Goal: Transaction & Acquisition: Purchase product/service

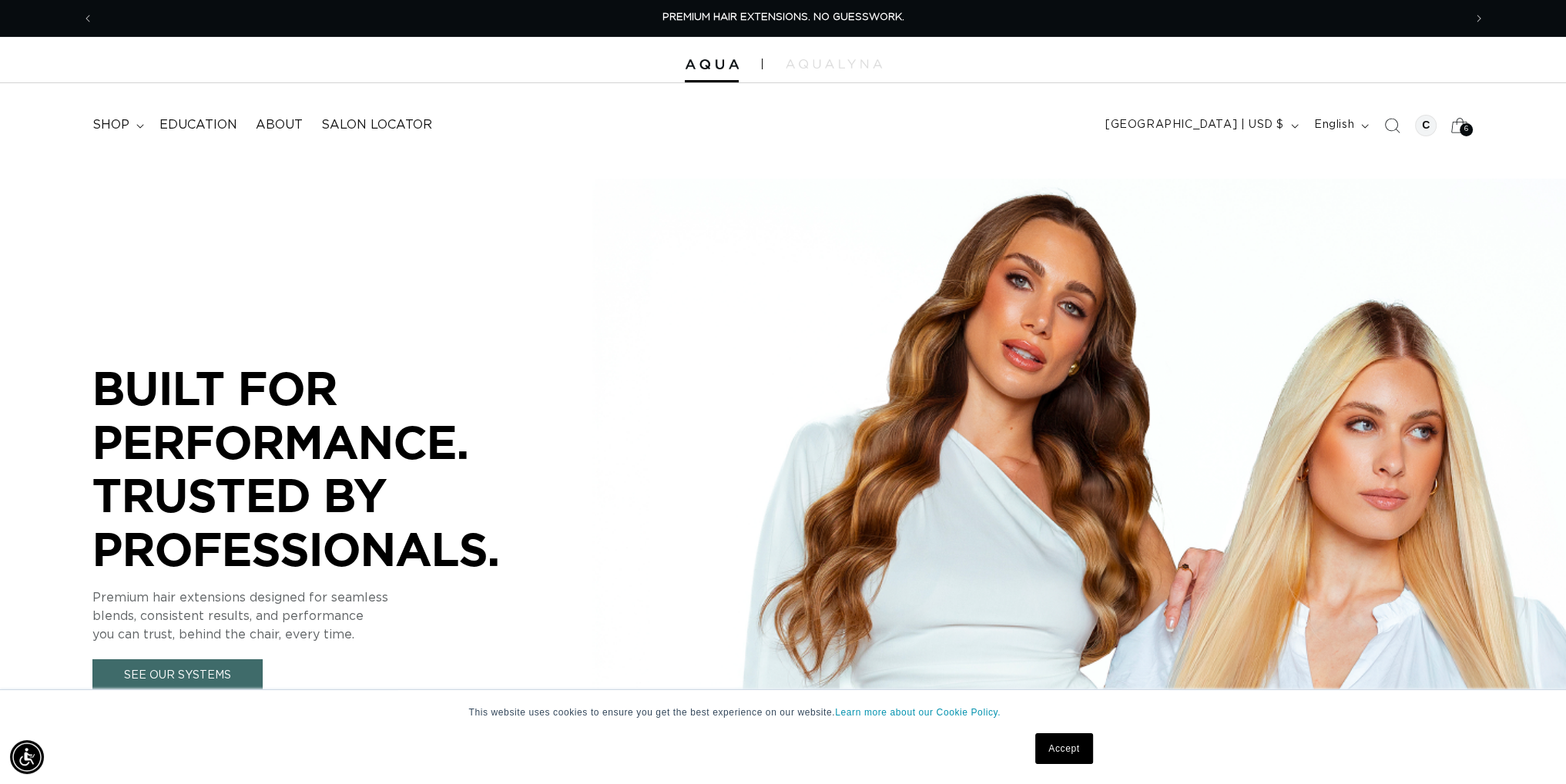
click at [1469, 124] on div "6 6" at bounding box center [1466, 129] width 13 height 13
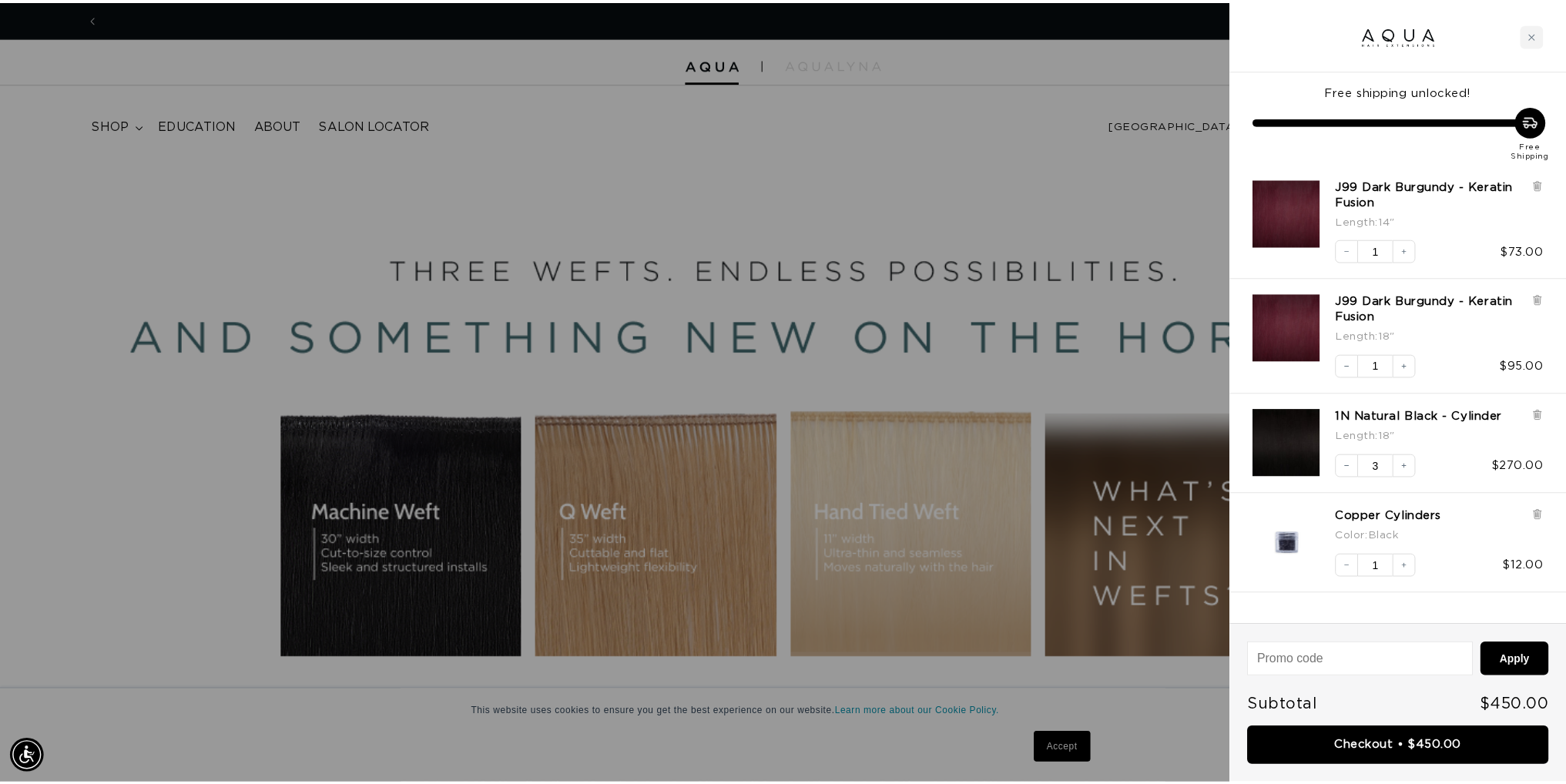
scroll to position [0, 1370]
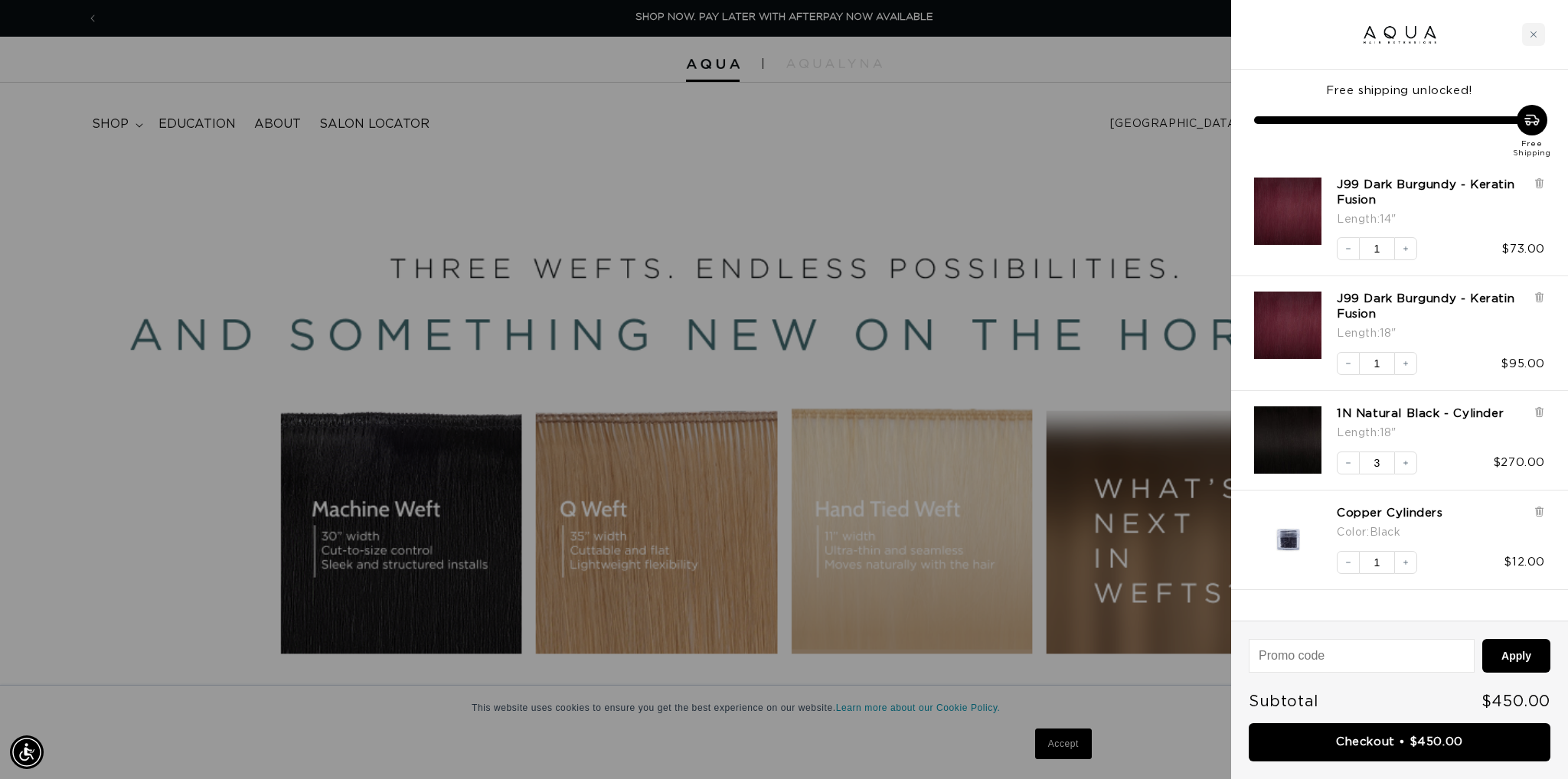
click at [1059, 156] on div at bounding box center [784, 390] width 1568 height 779
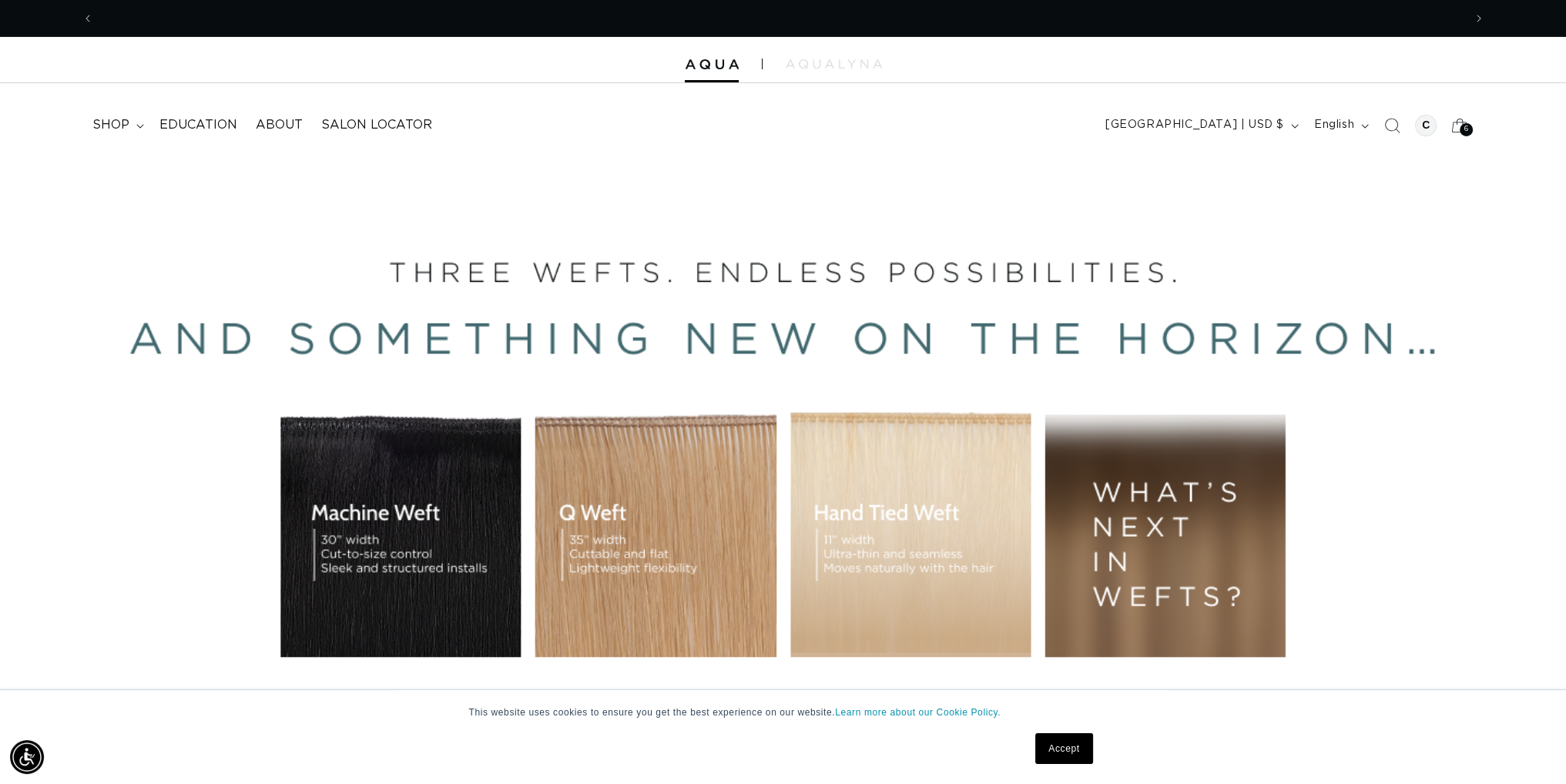
scroll to position [0, 2740]
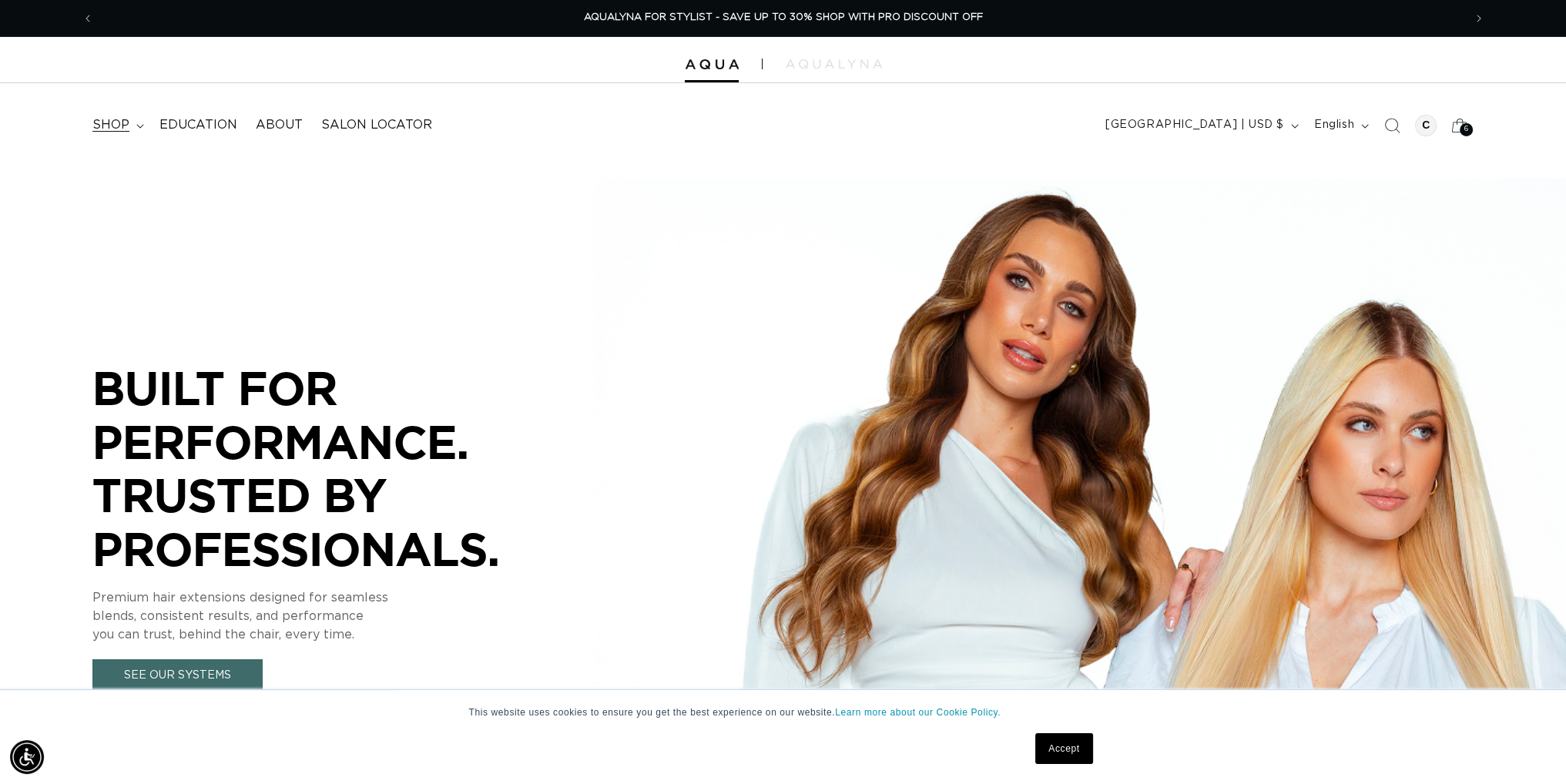
click at [117, 121] on span "shop" at bounding box center [111, 125] width 37 height 16
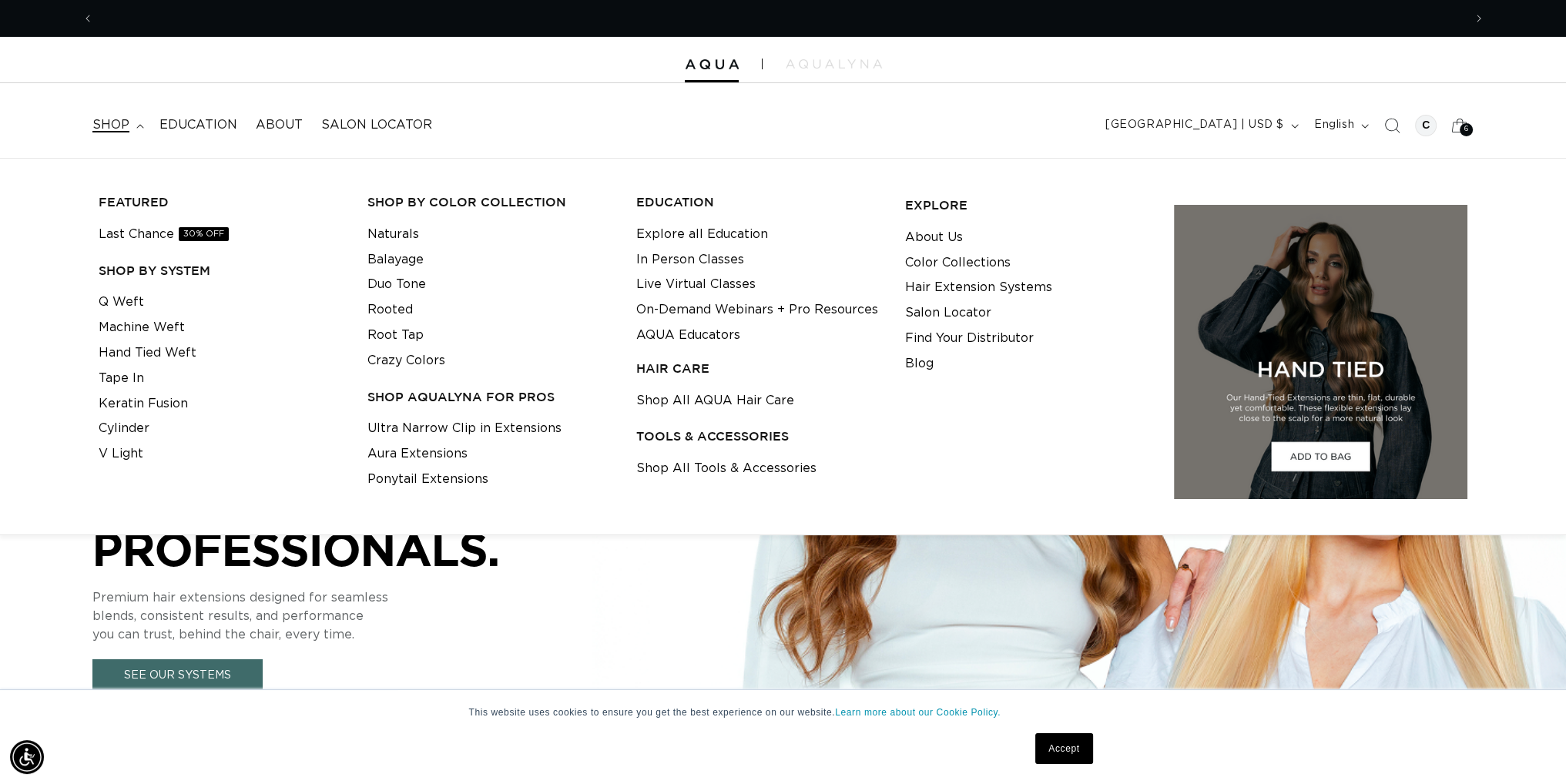
scroll to position [0, 0]
click at [130, 404] on link "Keratin Fusion" at bounding box center [143, 404] width 89 height 26
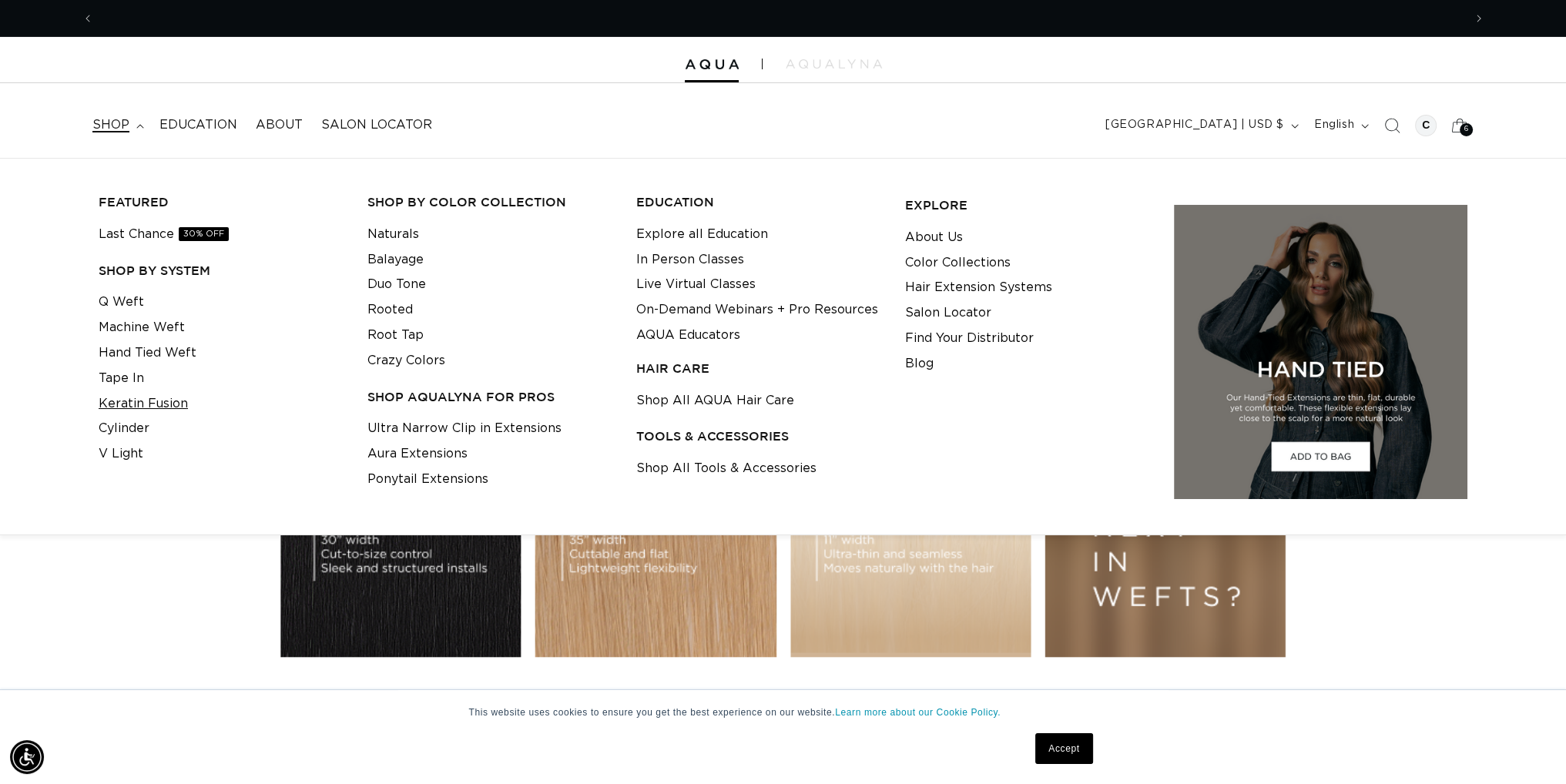
scroll to position [0, 1370]
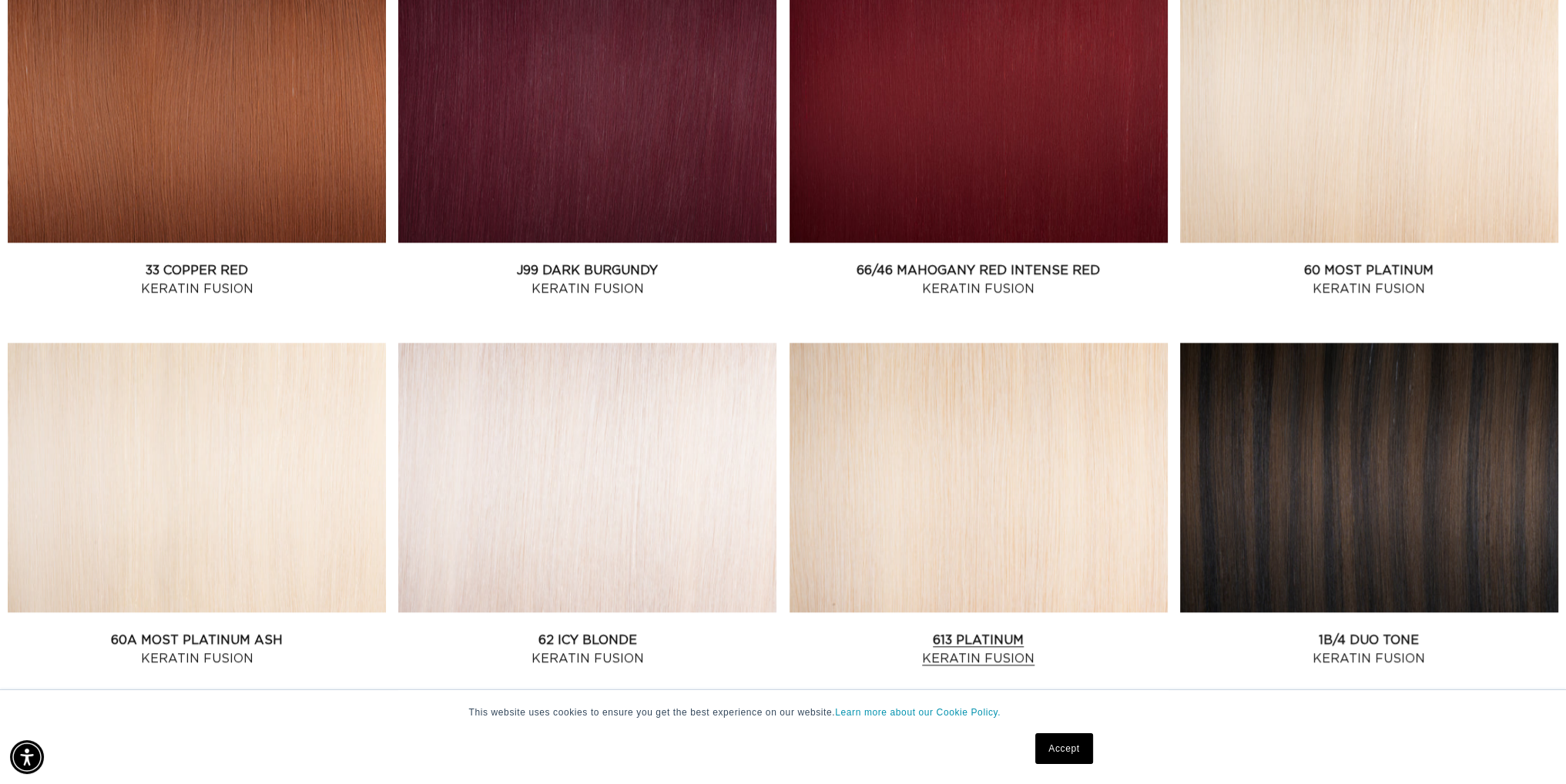
scroll to position [1926, 0]
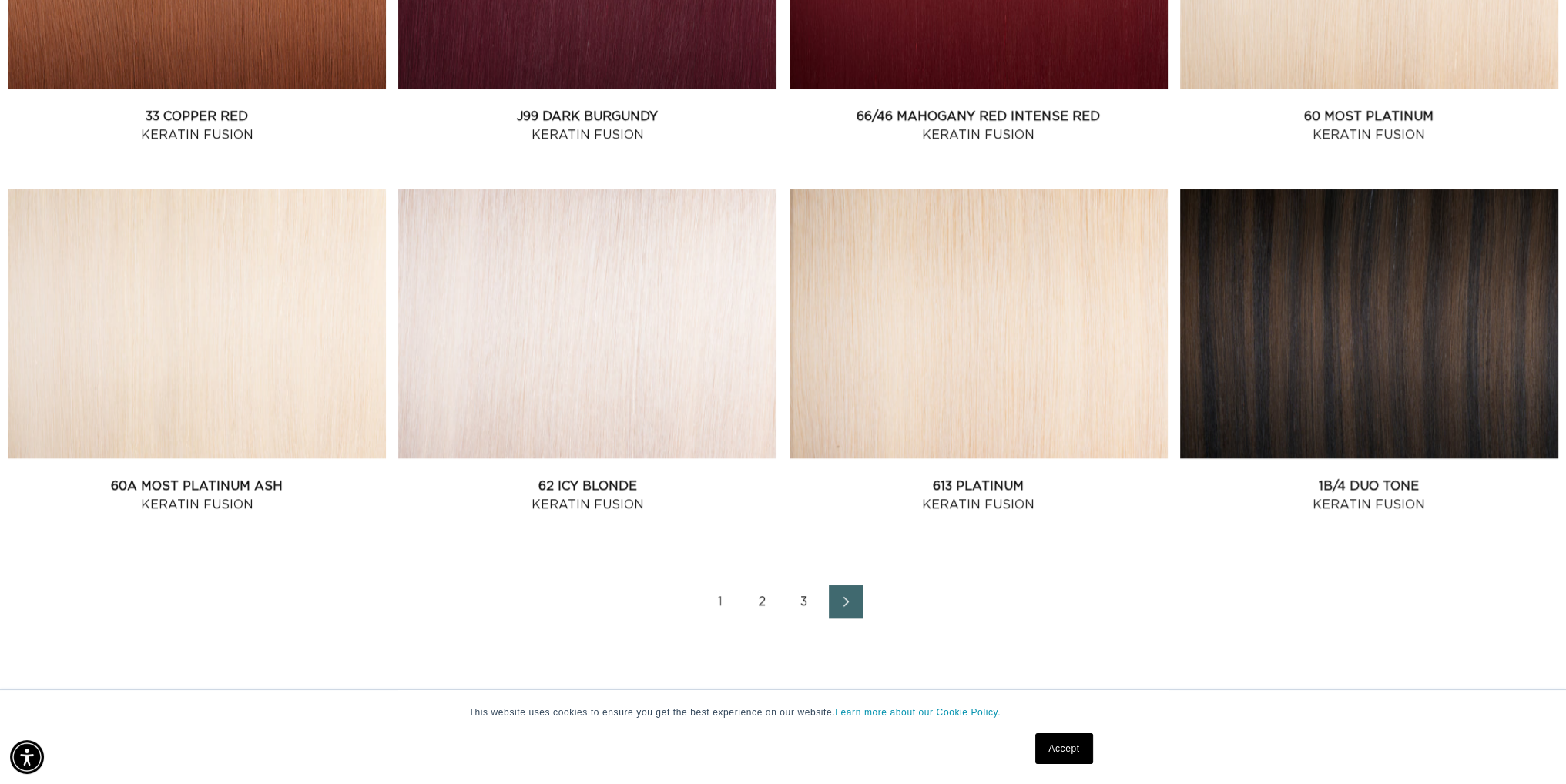
click at [842, 592] on span "Next page" at bounding box center [846, 601] width 10 height 18
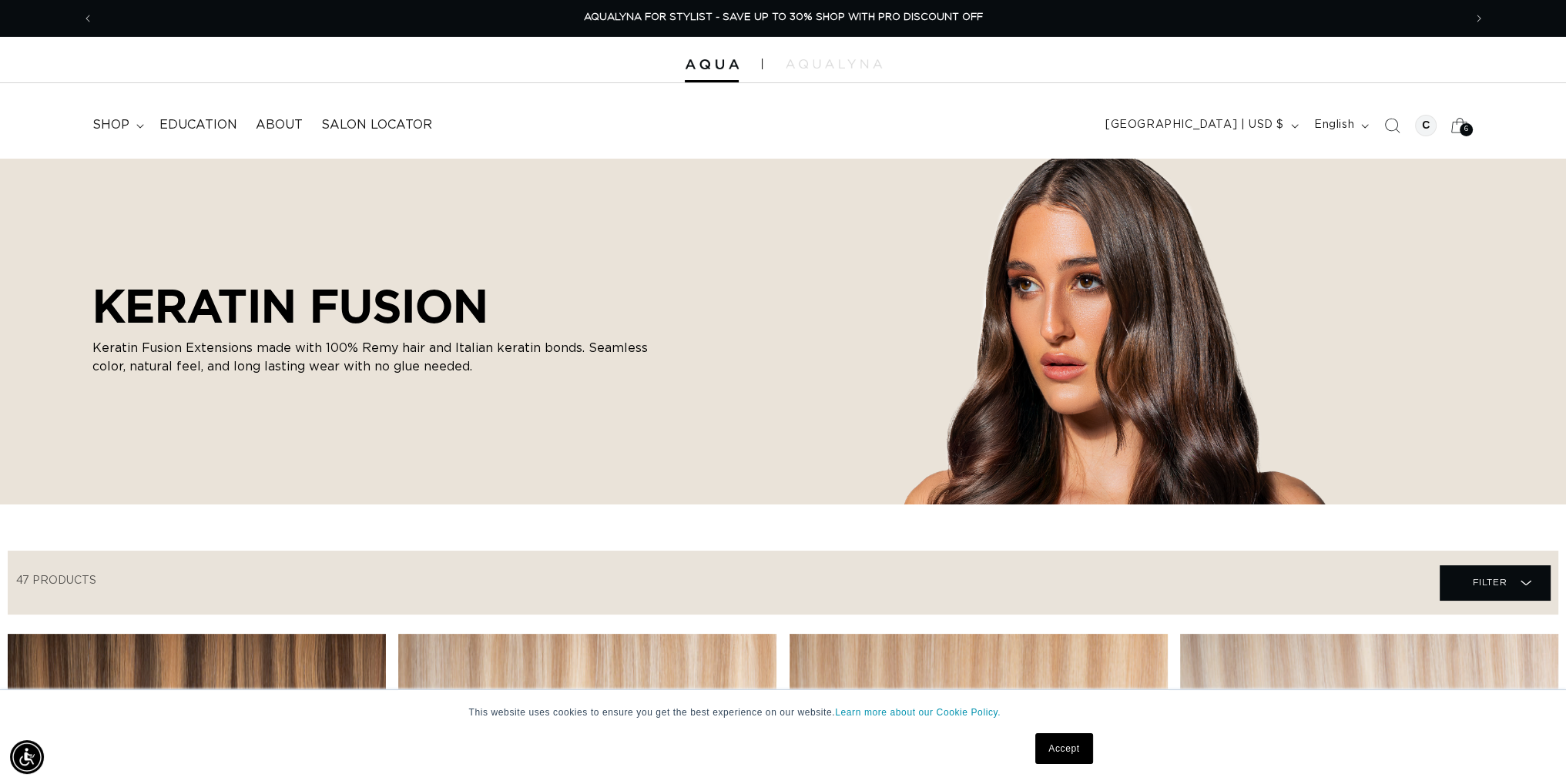
click at [1463, 124] on div "6 6" at bounding box center [1466, 129] width 13 height 13
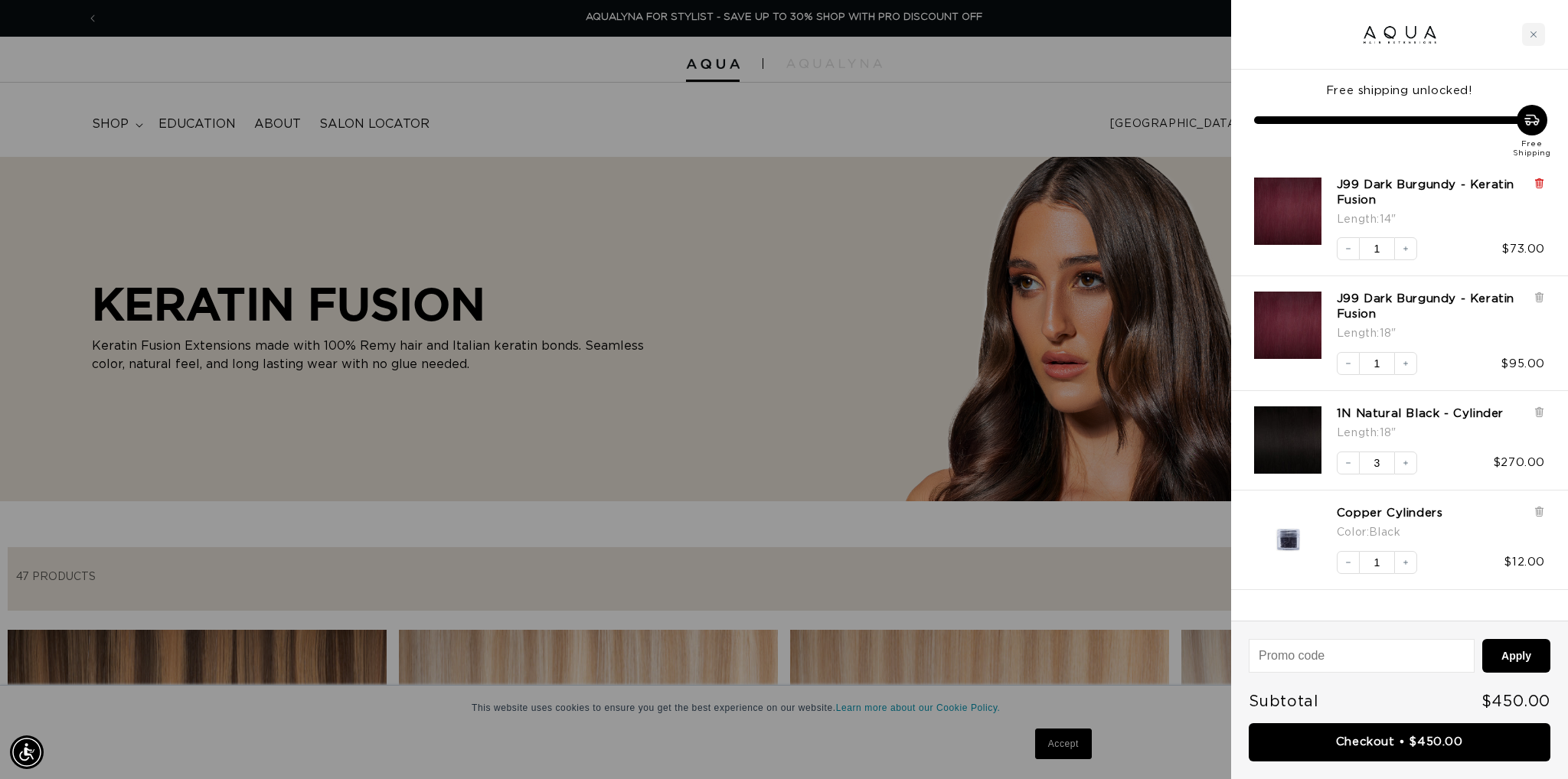
click at [1540, 180] on icon at bounding box center [1539, 184] width 6 height 8
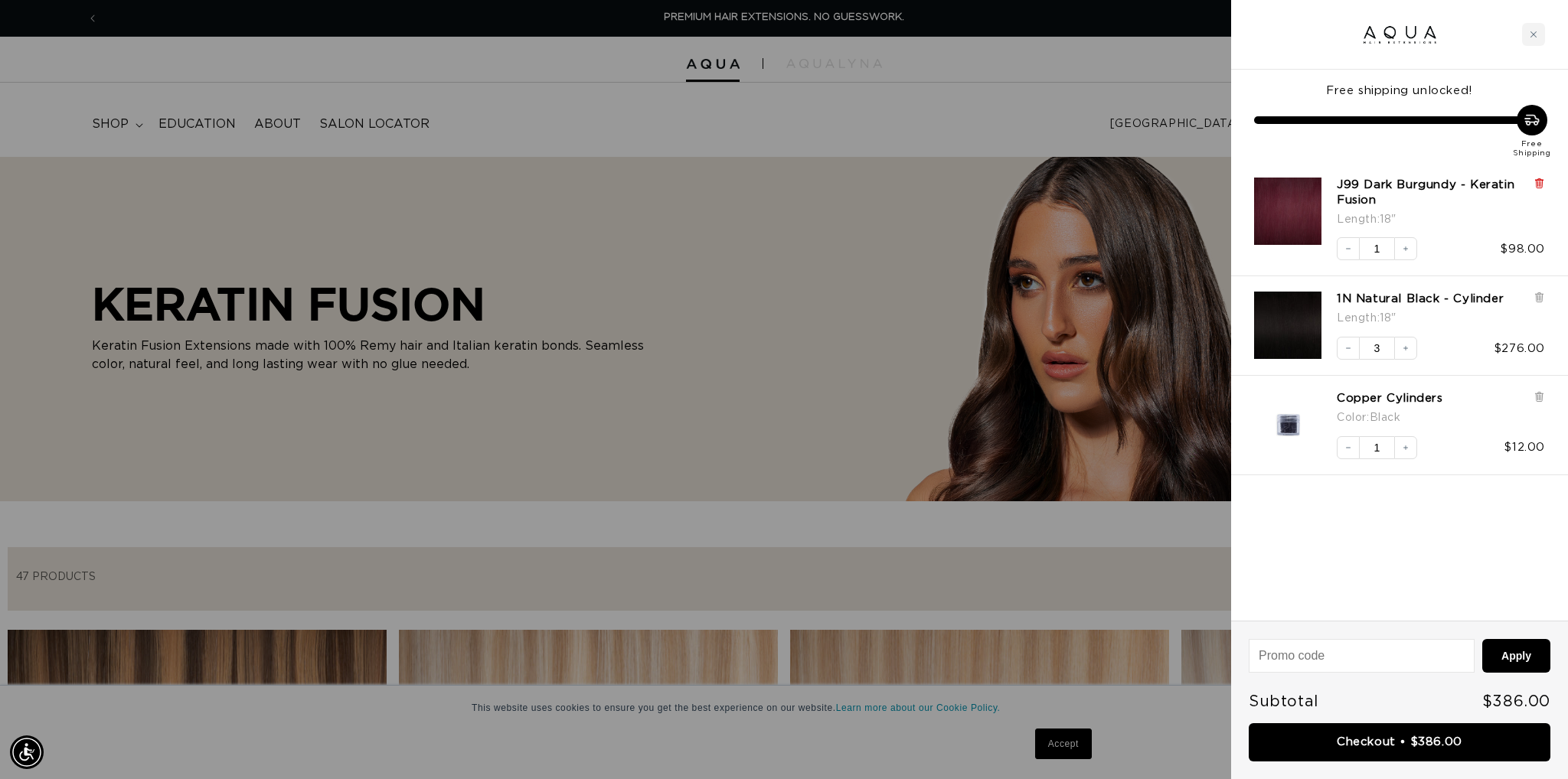
click at [1534, 182] on icon at bounding box center [1539, 183] width 11 height 11
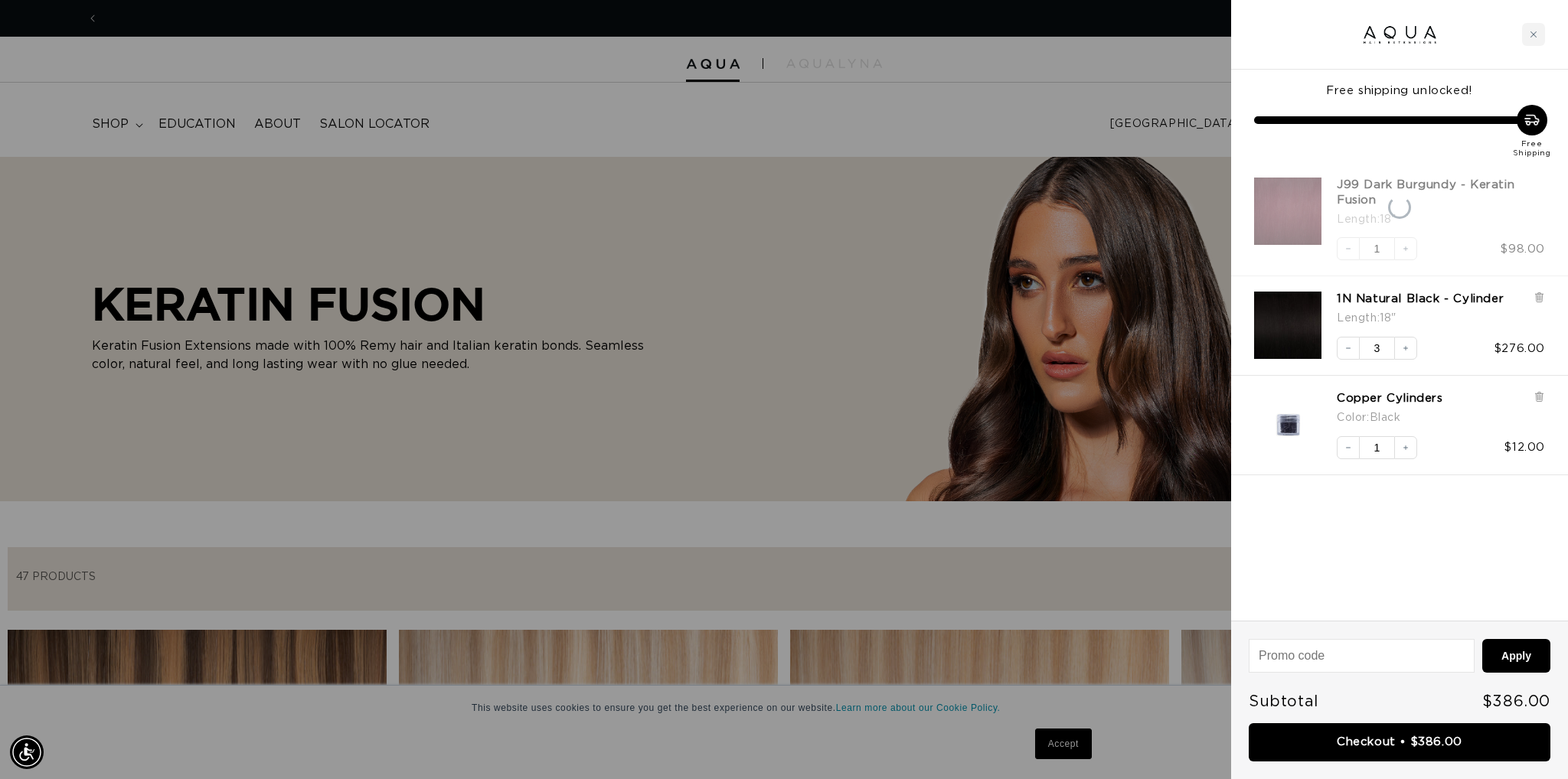
scroll to position [0, 1361]
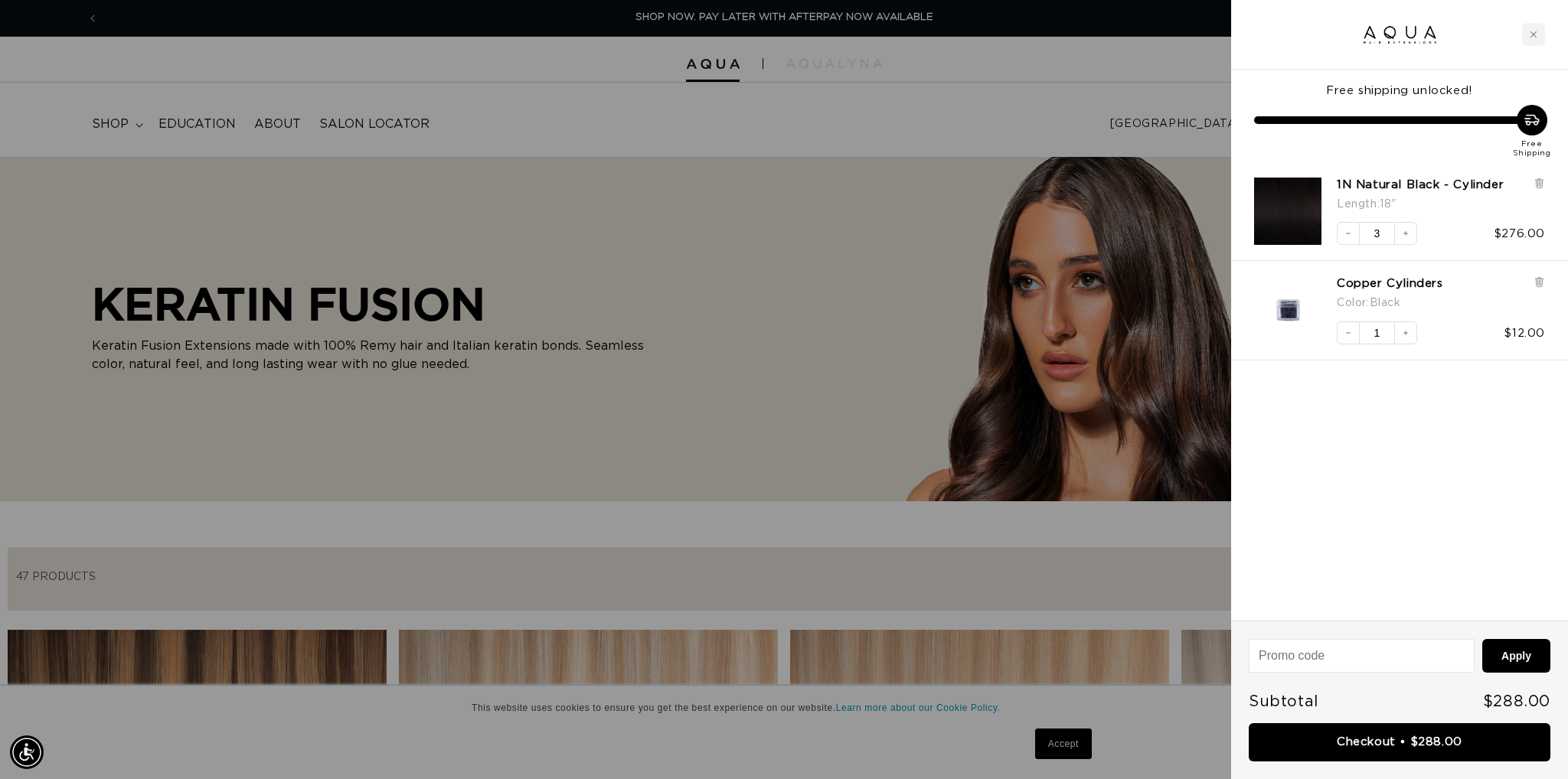
click at [1534, 182] on icon at bounding box center [1539, 183] width 11 height 11
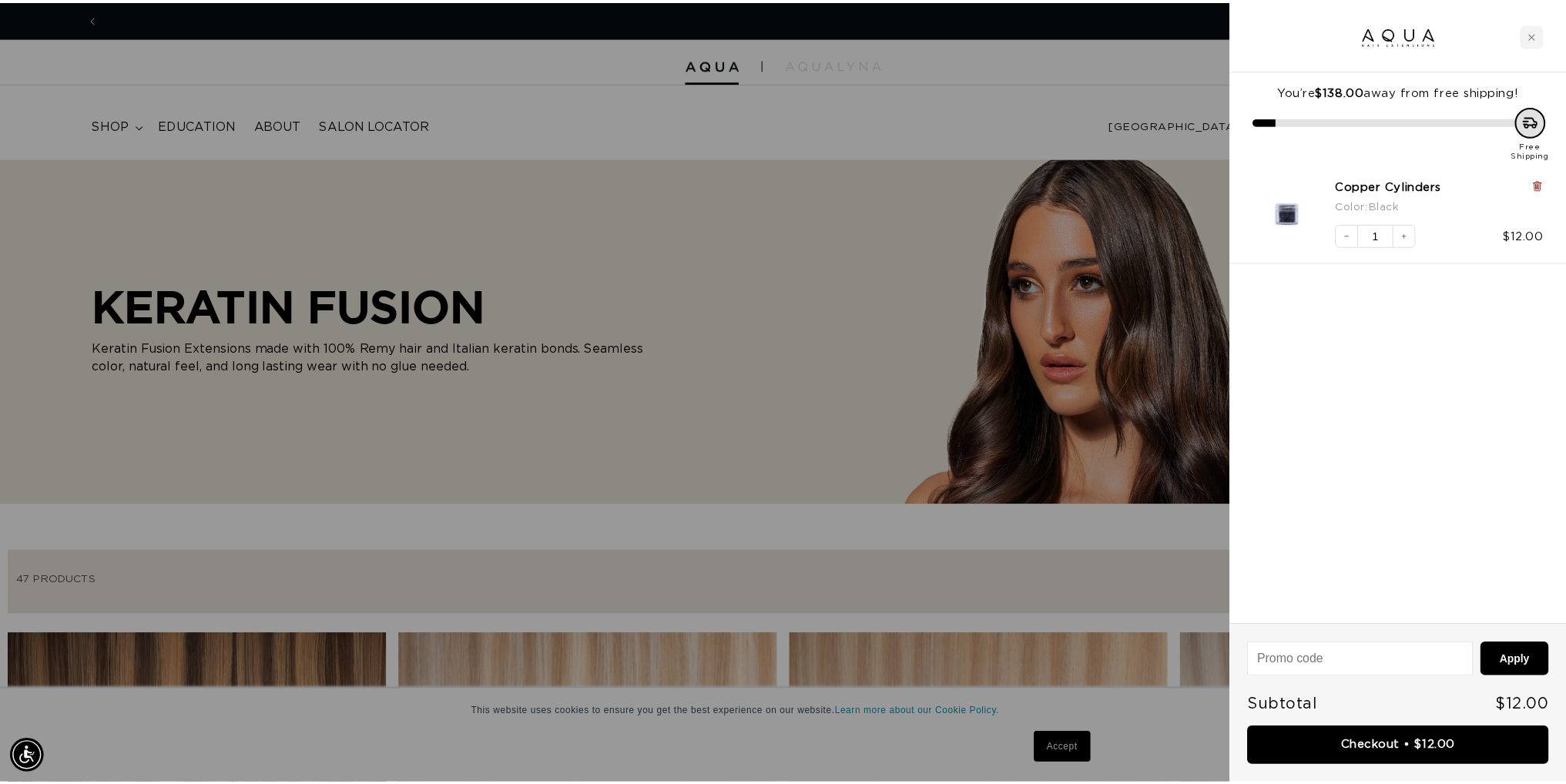
scroll to position [0, 2740]
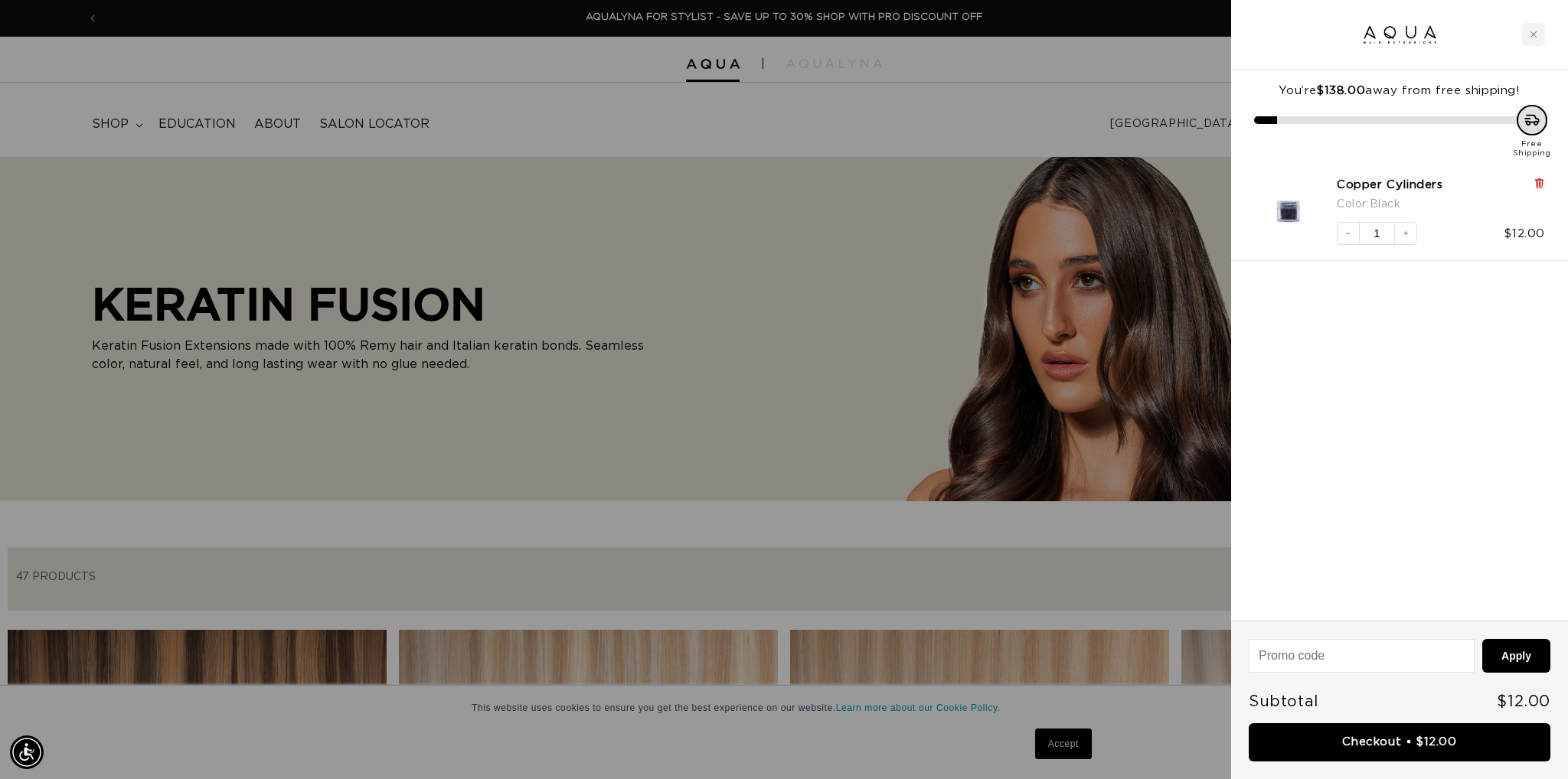
click at [1536, 178] on icon at bounding box center [1539, 183] width 11 height 11
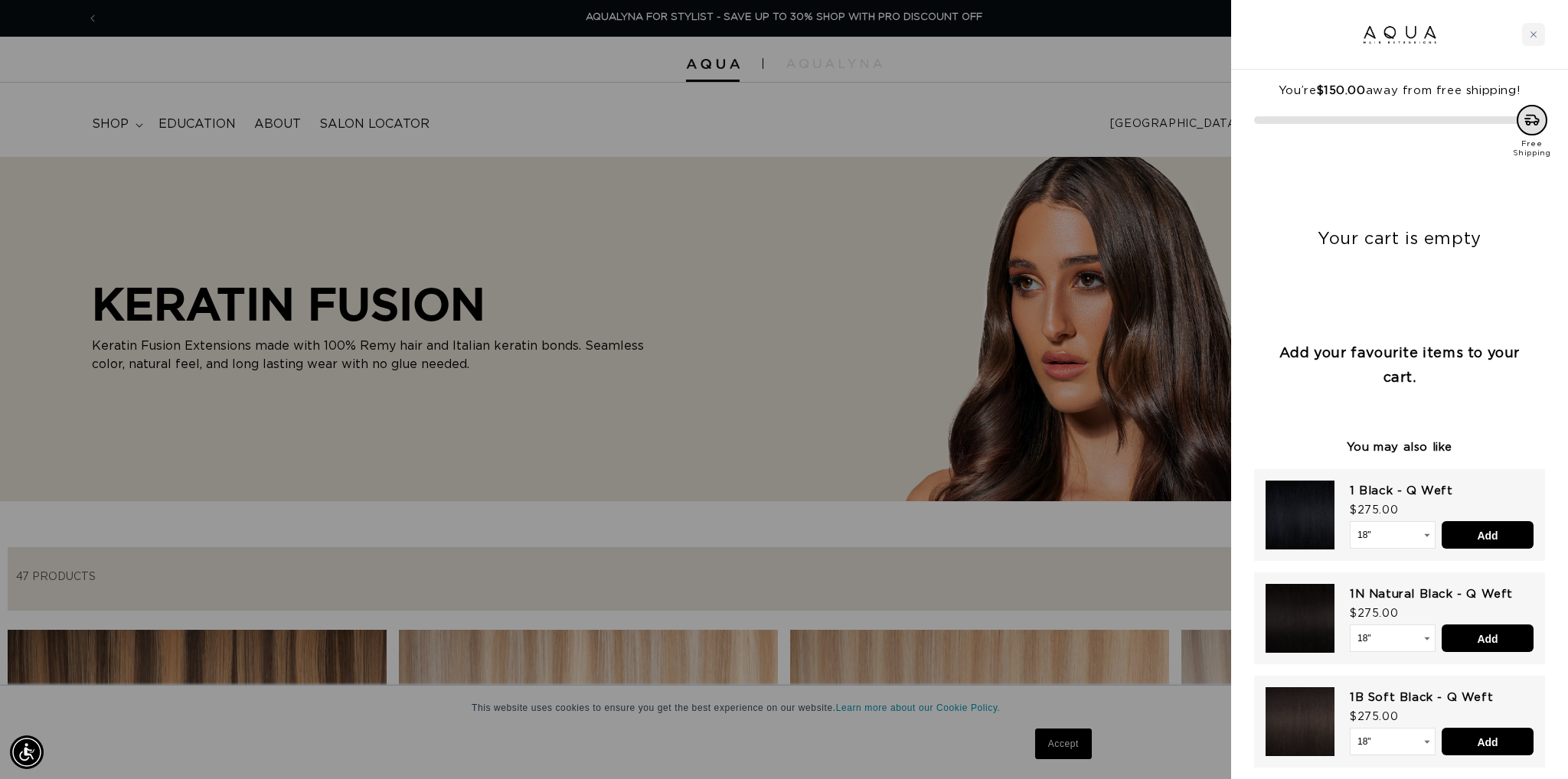
click at [1031, 124] on div at bounding box center [784, 390] width 1568 height 779
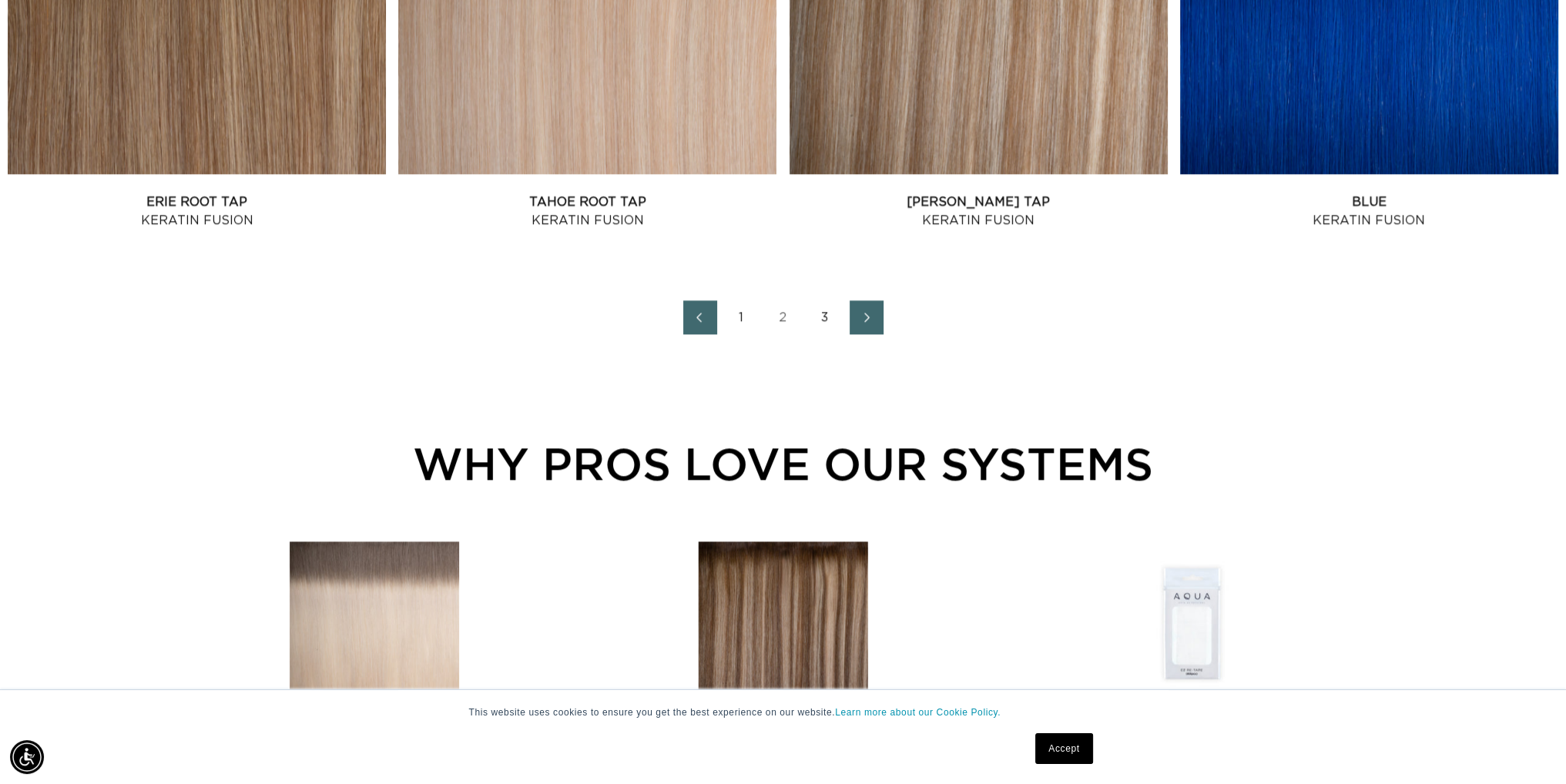
scroll to position [2200, 0]
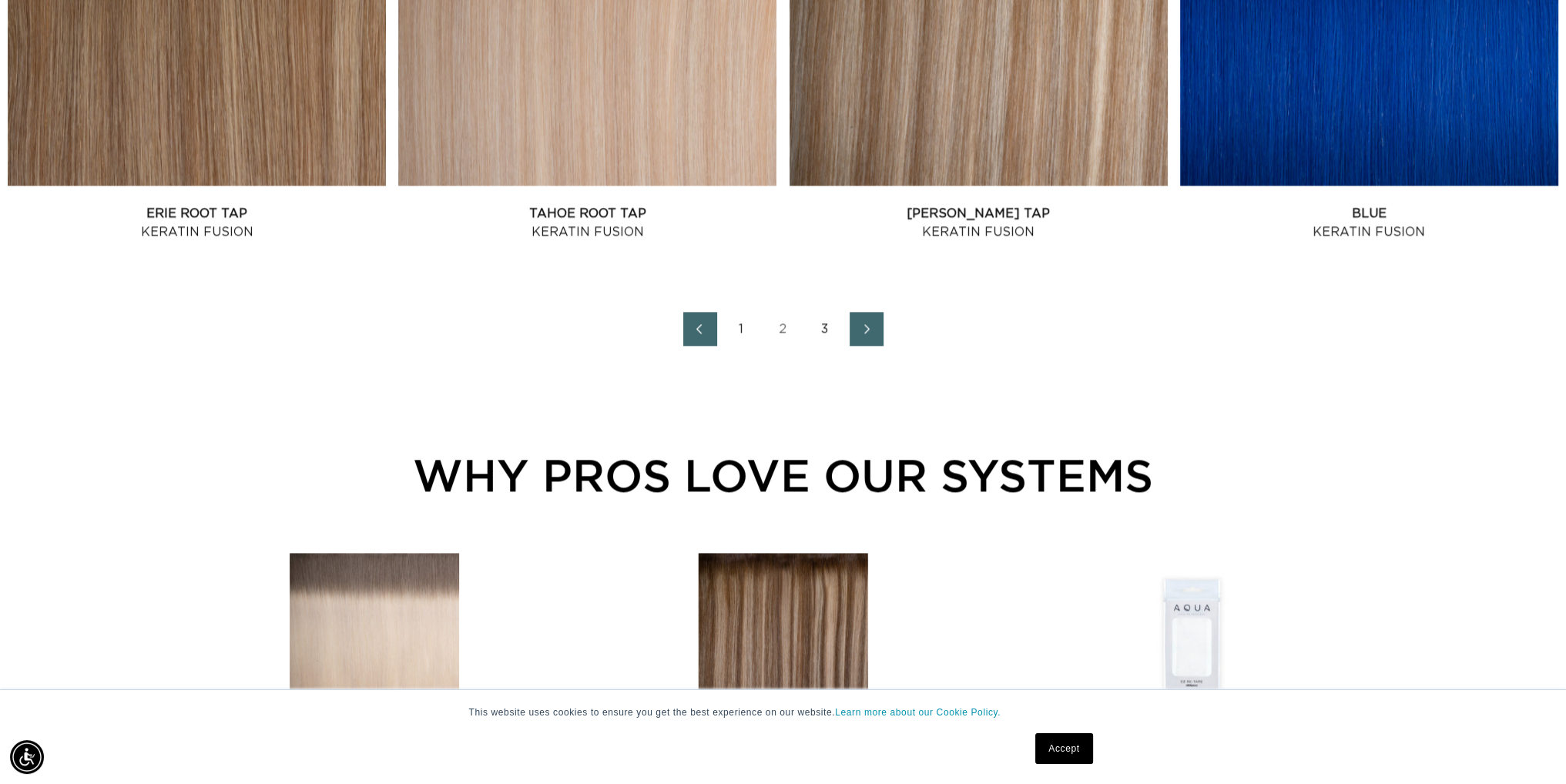
click at [700, 331] on icon "Previous page" at bounding box center [700, 329] width 20 height 11
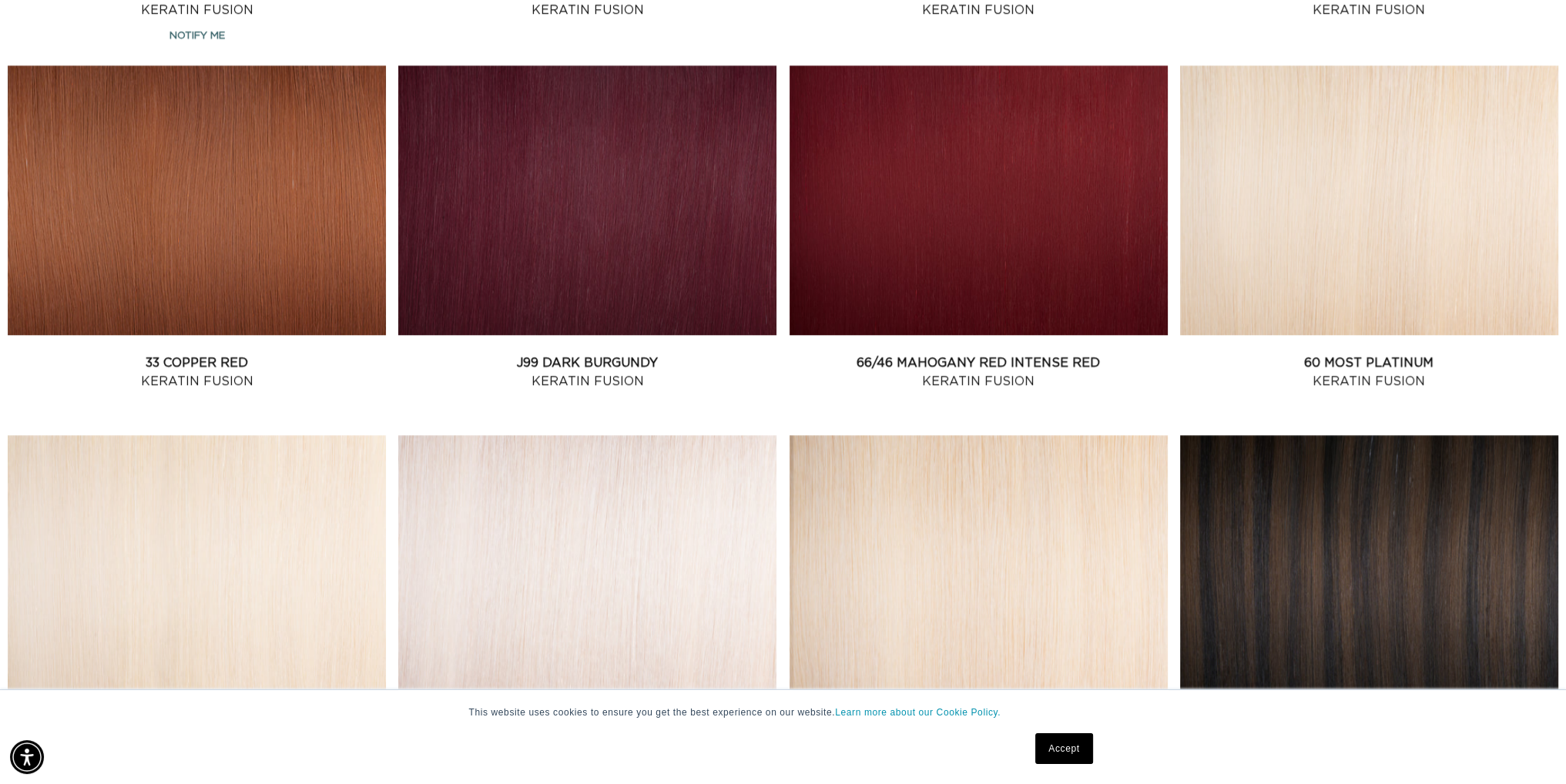
scroll to position [1797, 0]
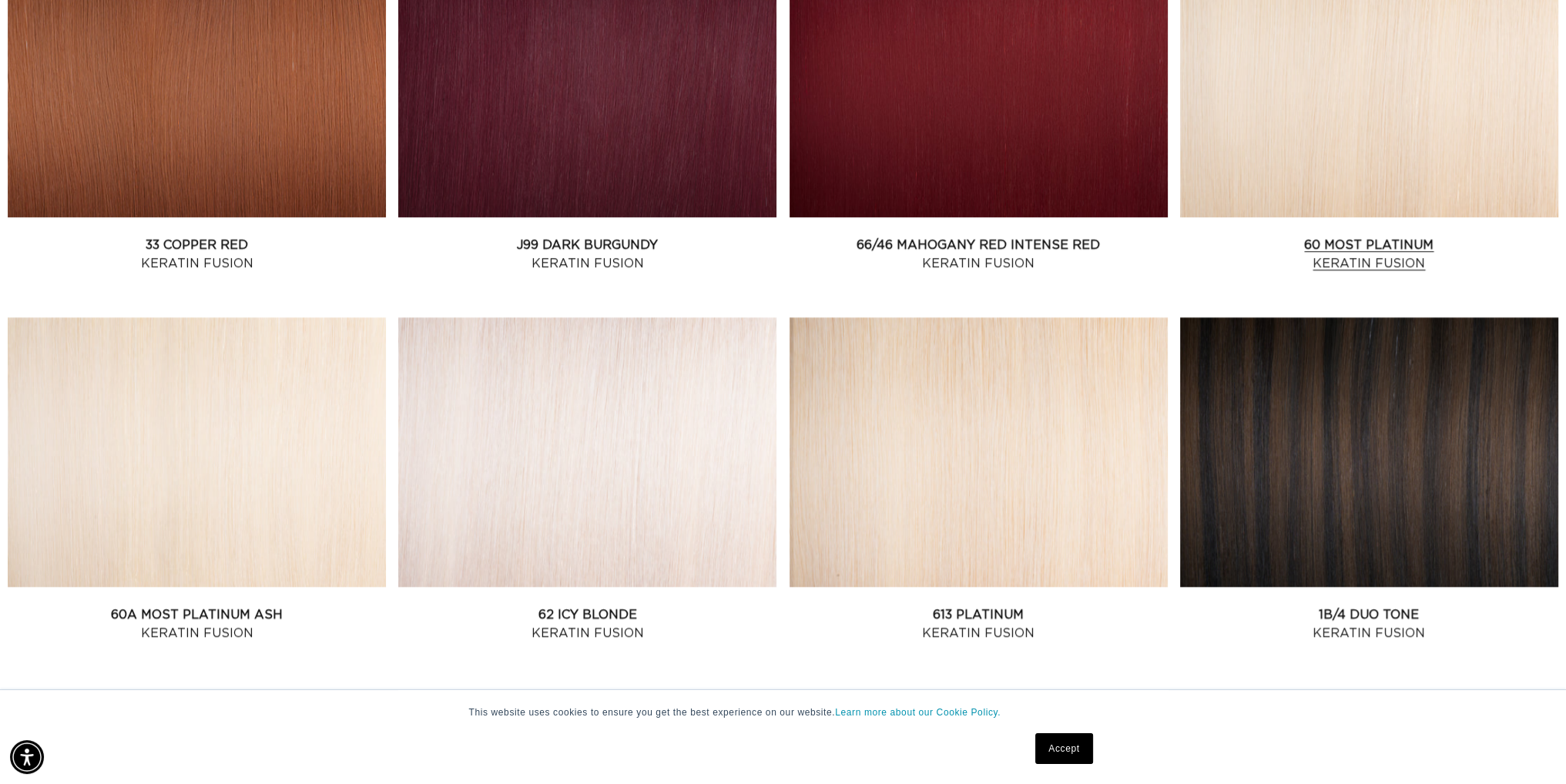
click at [1396, 236] on link "60 Most Platinum Keratin Fusion" at bounding box center [1370, 254] width 379 height 37
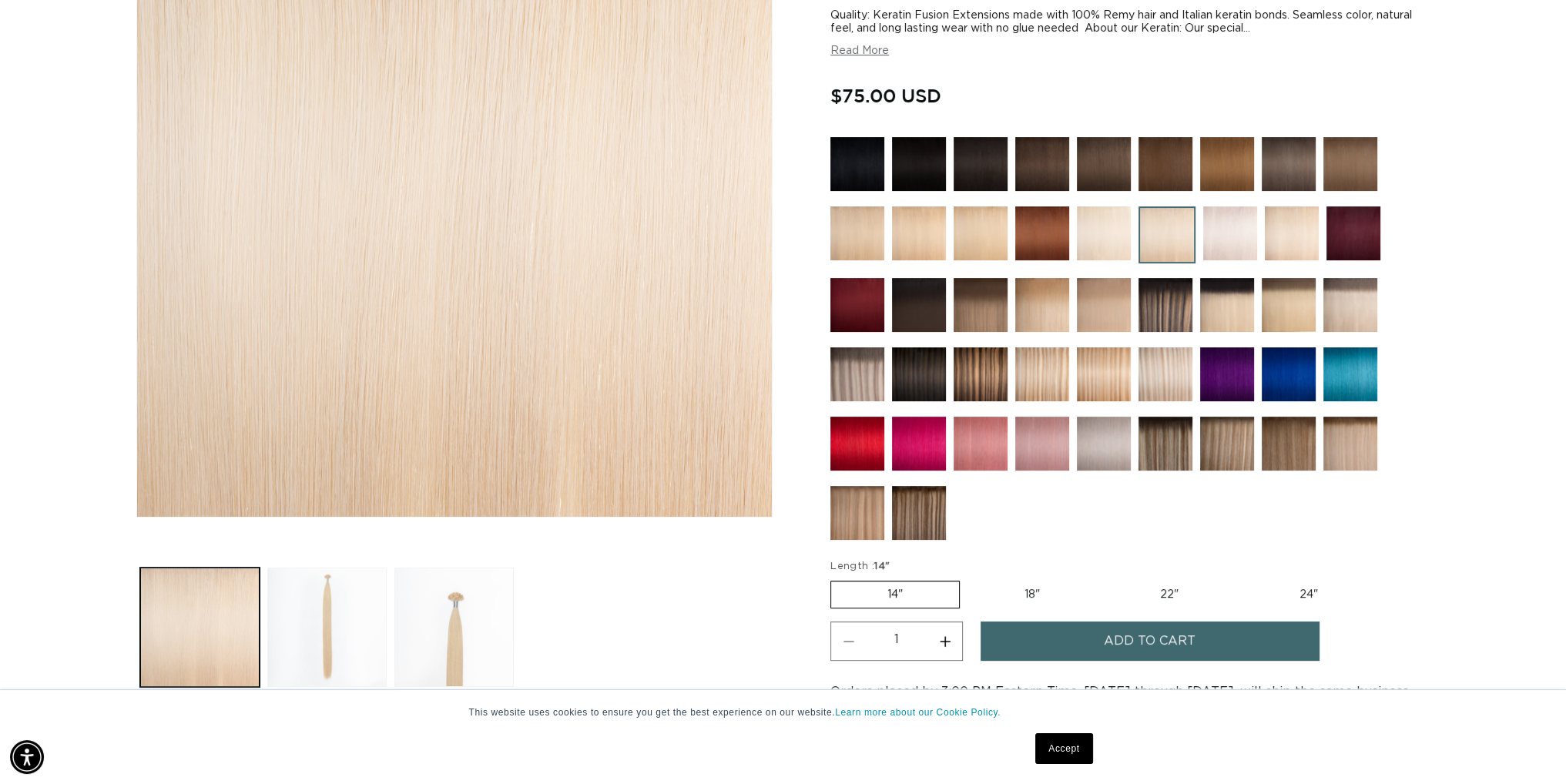
scroll to position [412, 0]
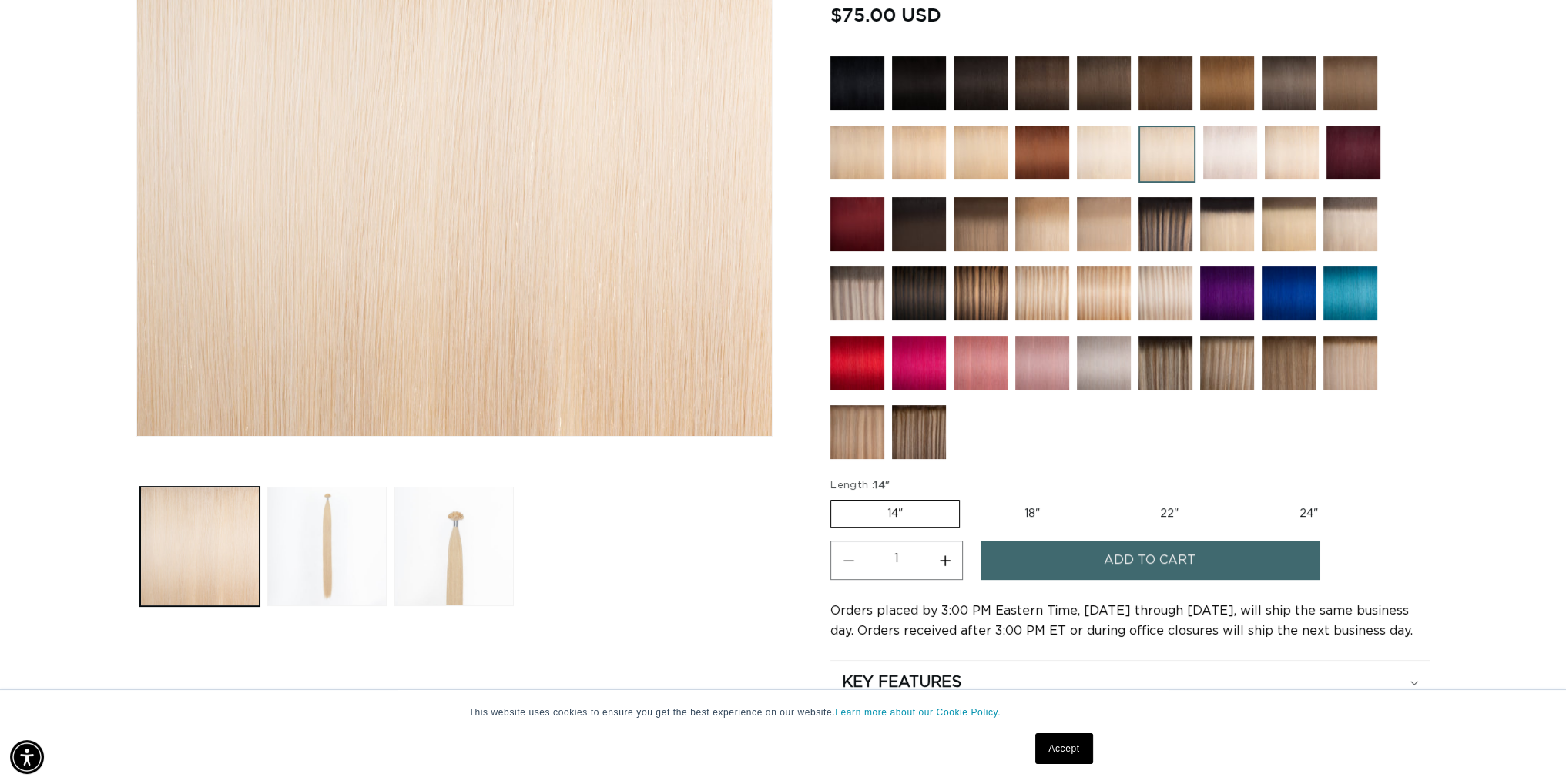
click at [1029, 513] on label "18" Variant sold out or unavailable" at bounding box center [1033, 513] width 128 height 26
click at [969, 497] on input "18" Variant sold out or unavailable" at bounding box center [968, 497] width 1 height 1
radio input "true"
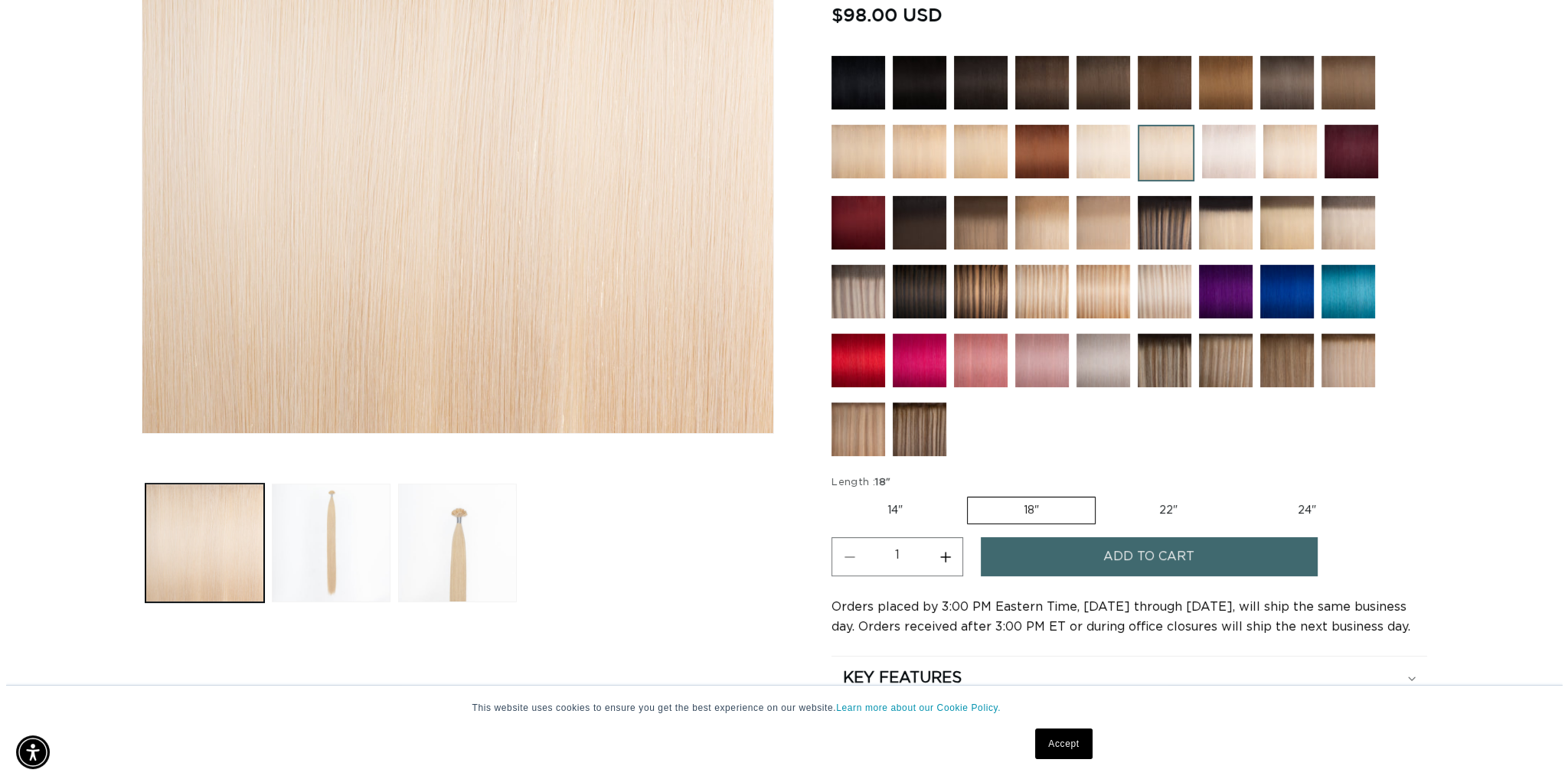
scroll to position [0, 1361]
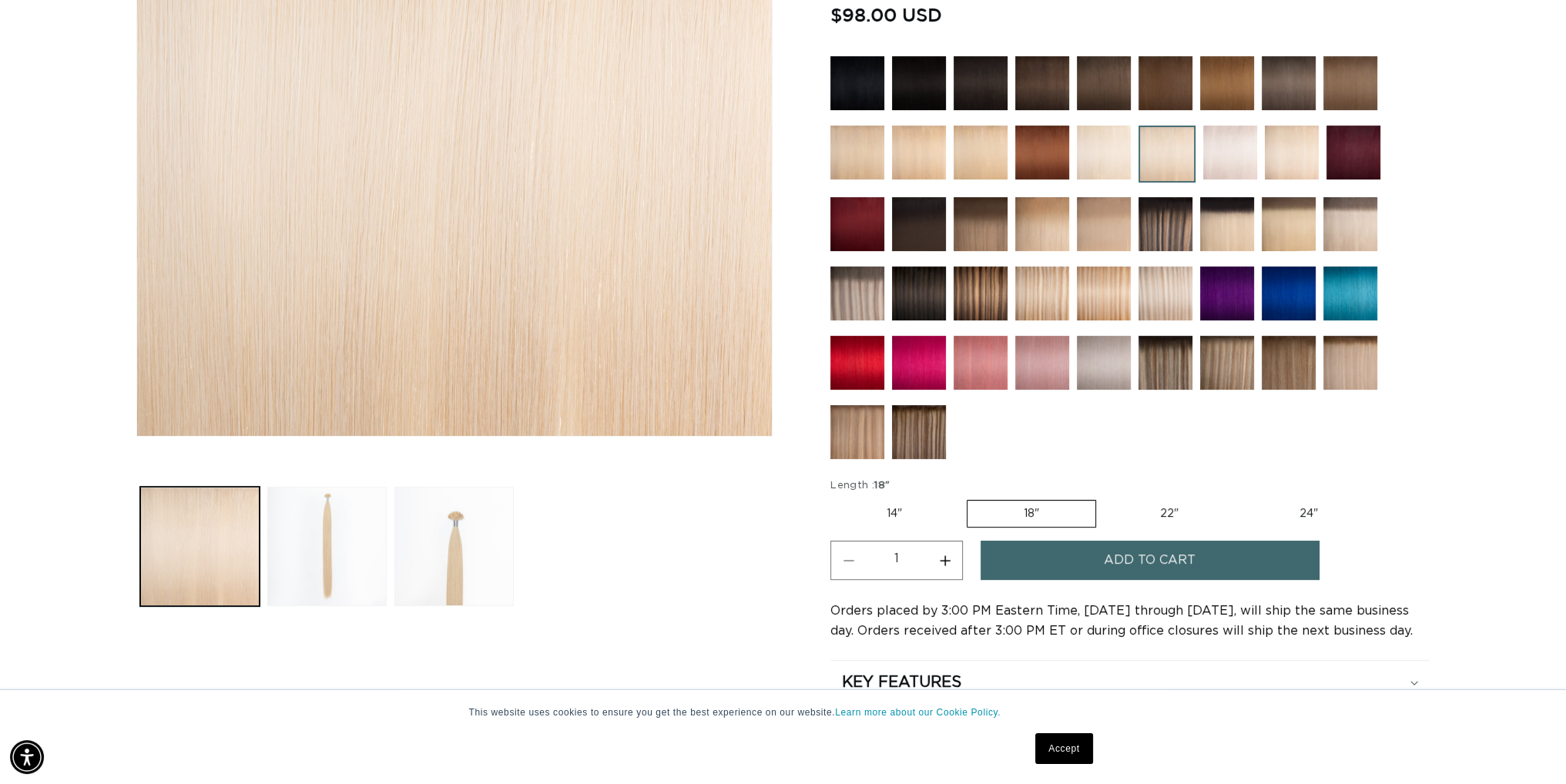
click at [953, 556] on button "Increase quantity for 60 Most Platinum - Keratin Fusion" at bounding box center [945, 560] width 34 height 39
type input "2"
click at [1008, 552] on button "Add to cart" at bounding box center [1150, 560] width 339 height 39
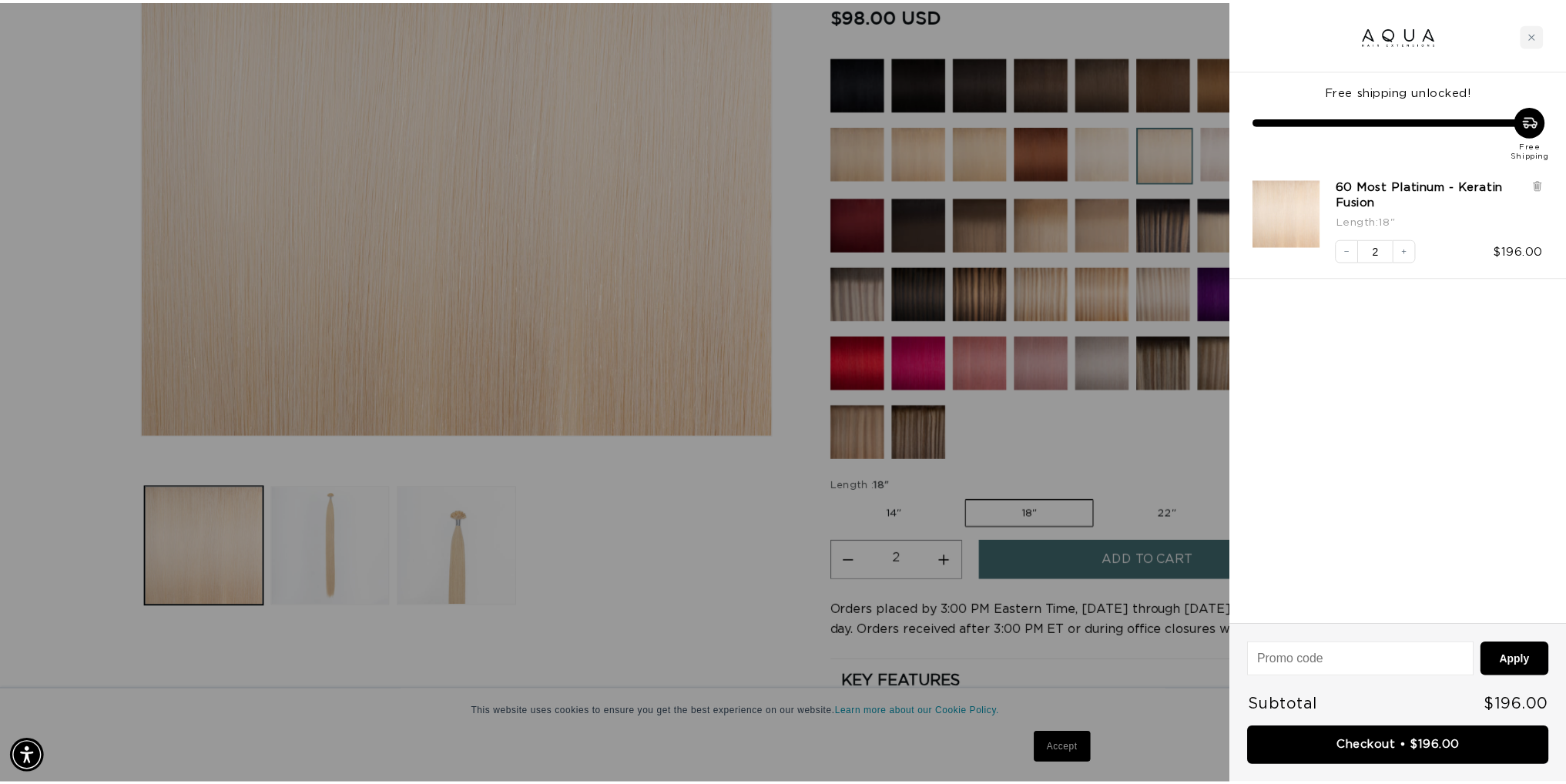
scroll to position [0, 0]
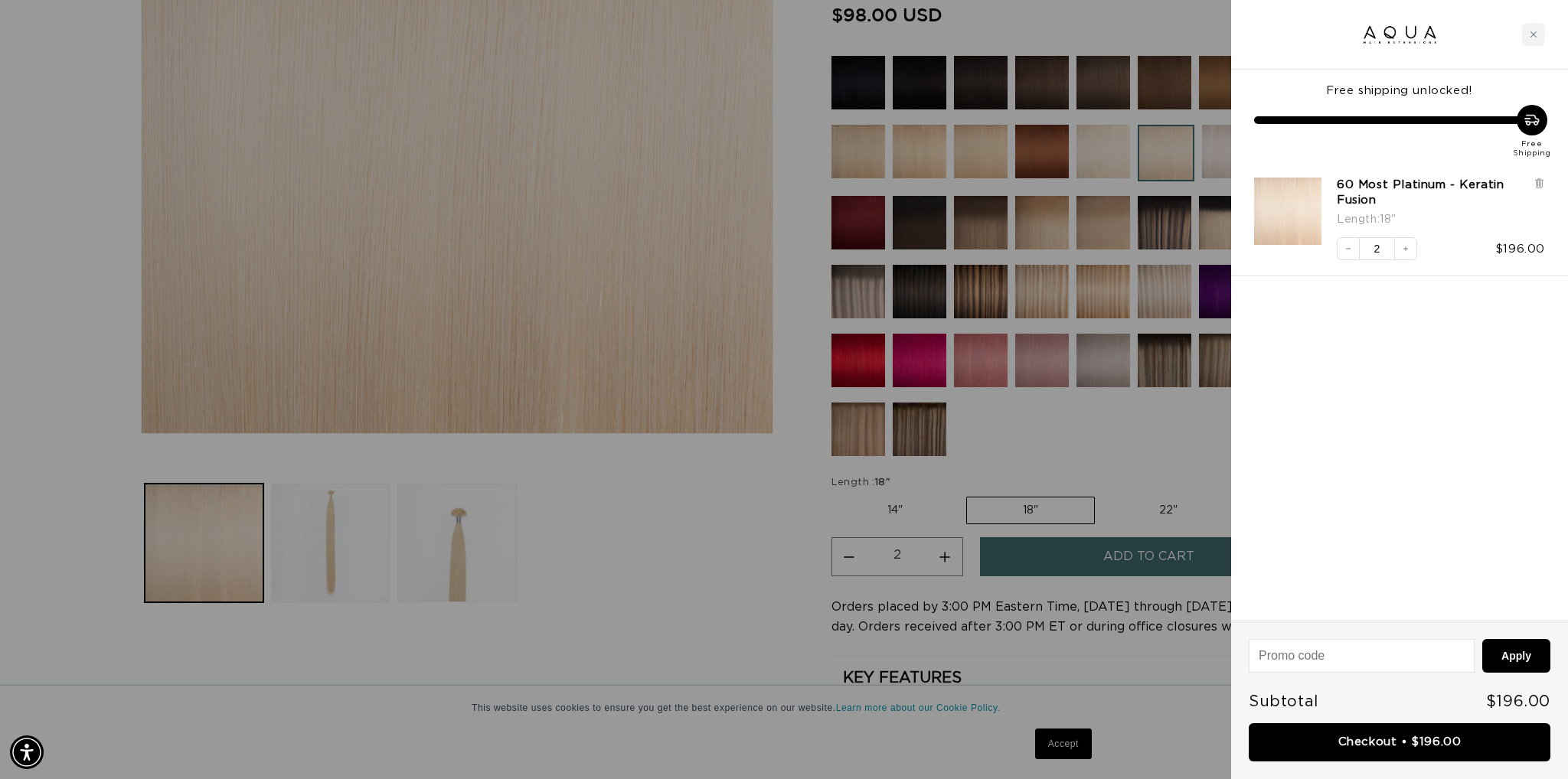
click at [729, 648] on div at bounding box center [784, 390] width 1568 height 779
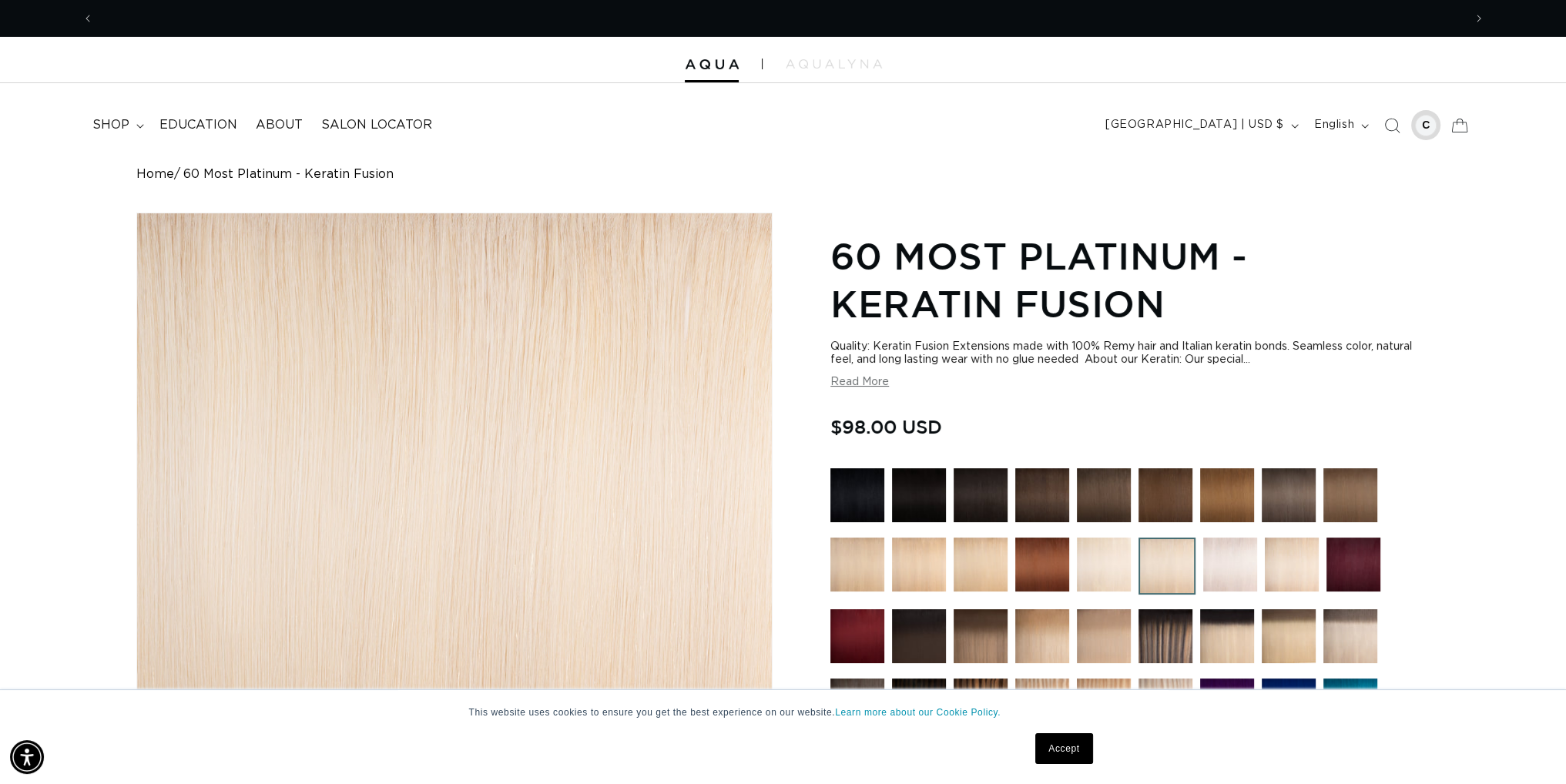
scroll to position [0, 2740]
click at [1424, 125] on div at bounding box center [1425, 125] width 22 height 22
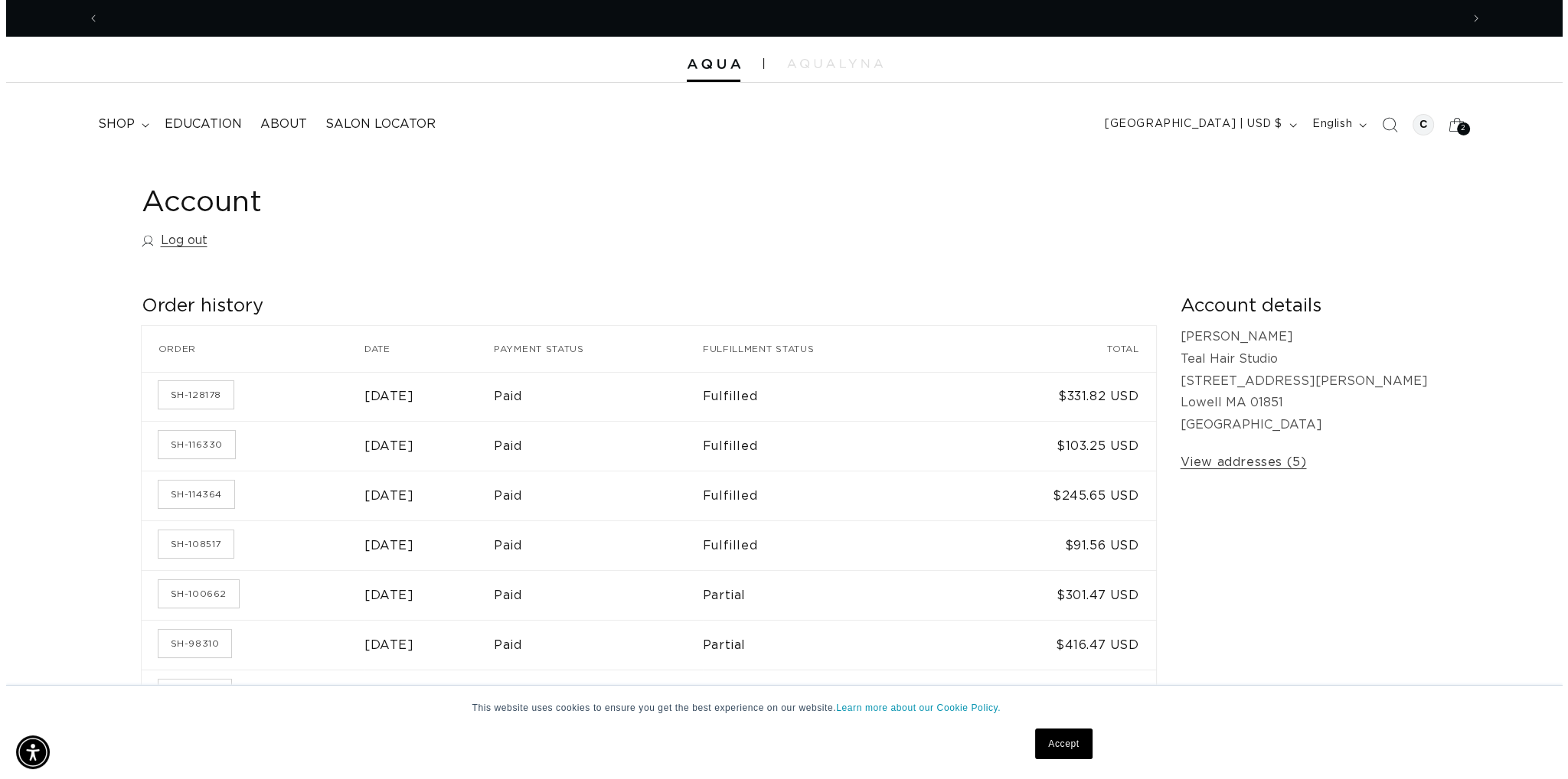
scroll to position [0, 1361]
click at [1462, 125] on div "2 2" at bounding box center [1457, 129] width 13 height 13
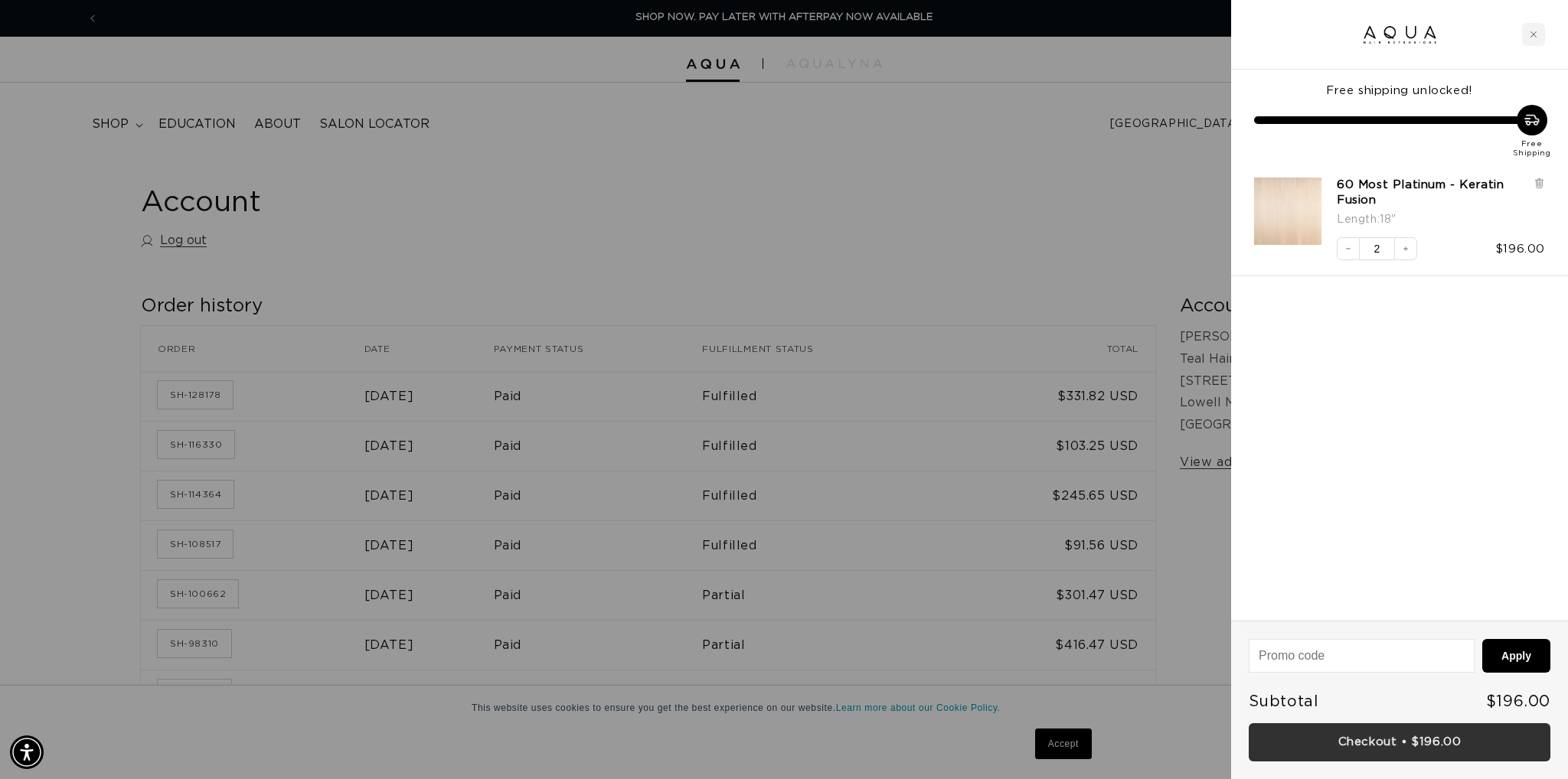
click at [1458, 750] on link "Checkout • $196.00" at bounding box center [1400, 743] width 302 height 39
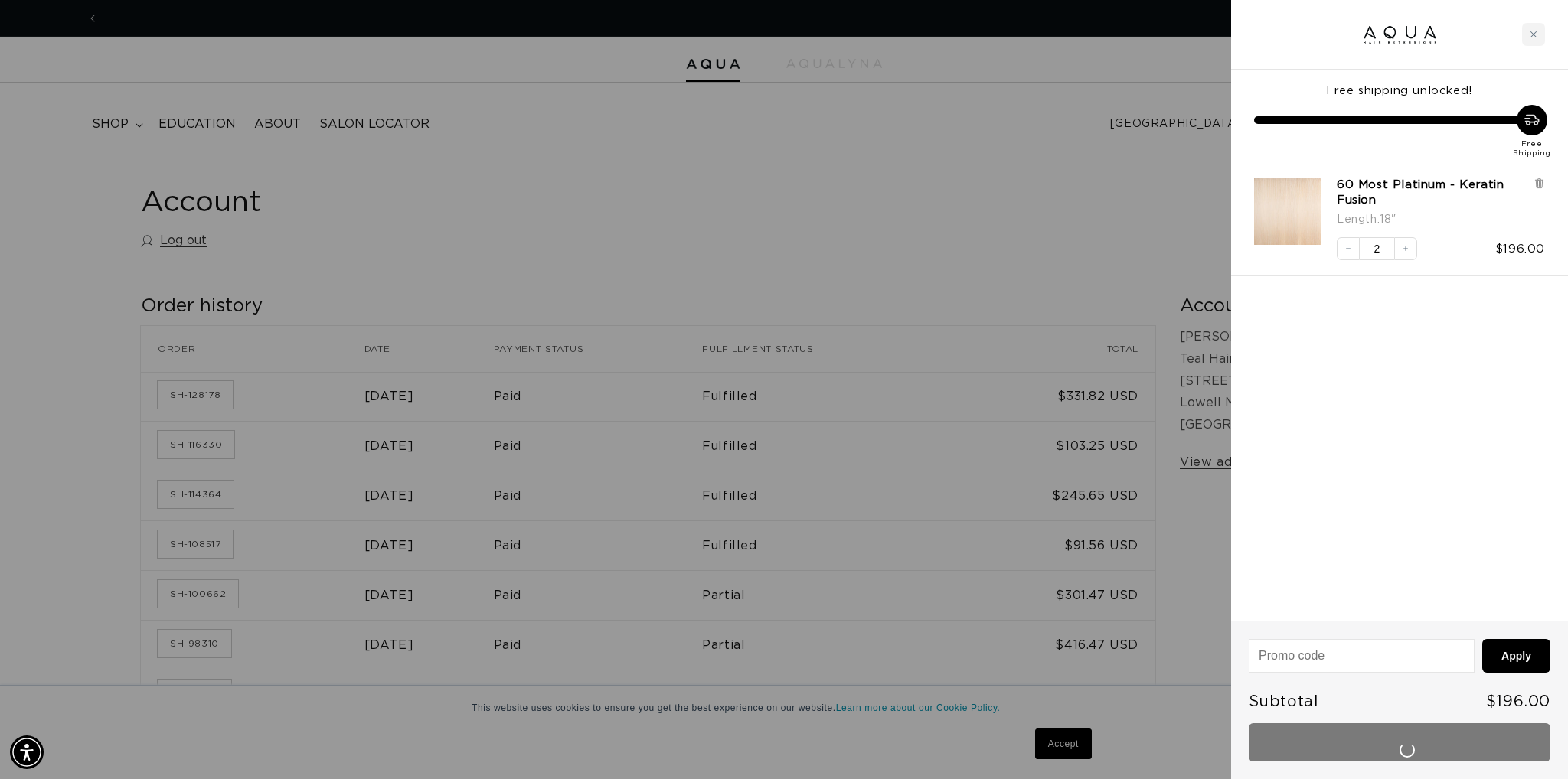
scroll to position [0, 2723]
